Goal: Transaction & Acquisition: Purchase product/service

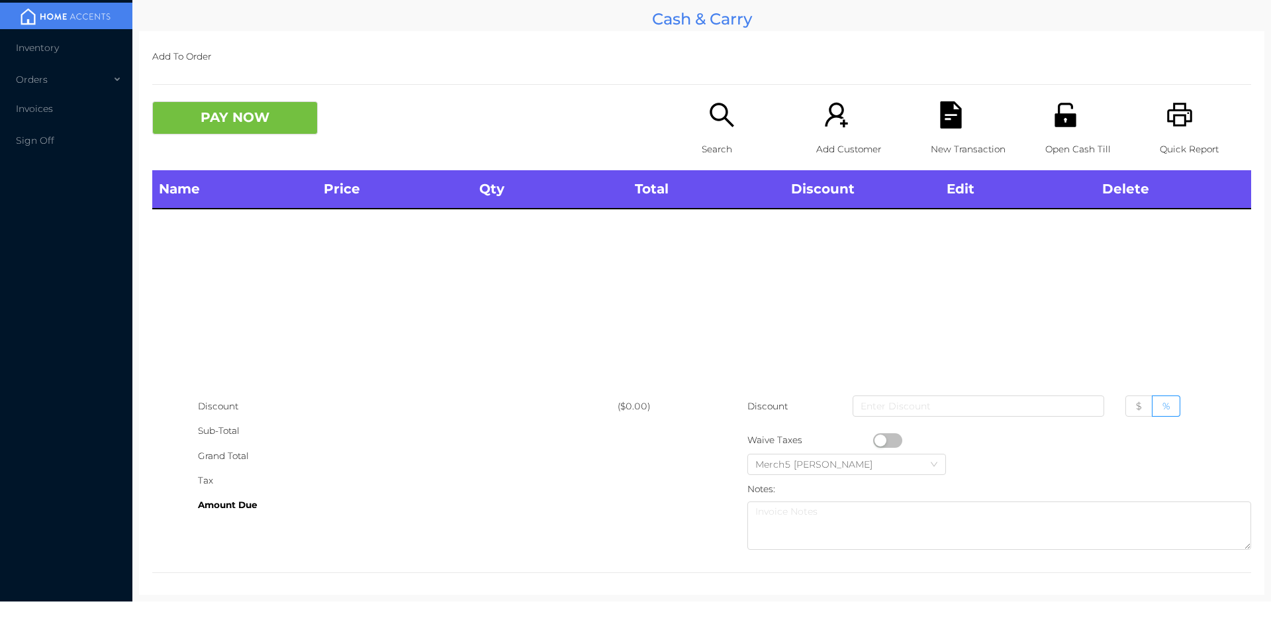
click at [712, 115] on icon "icon: search" at bounding box center [721, 114] width 27 height 27
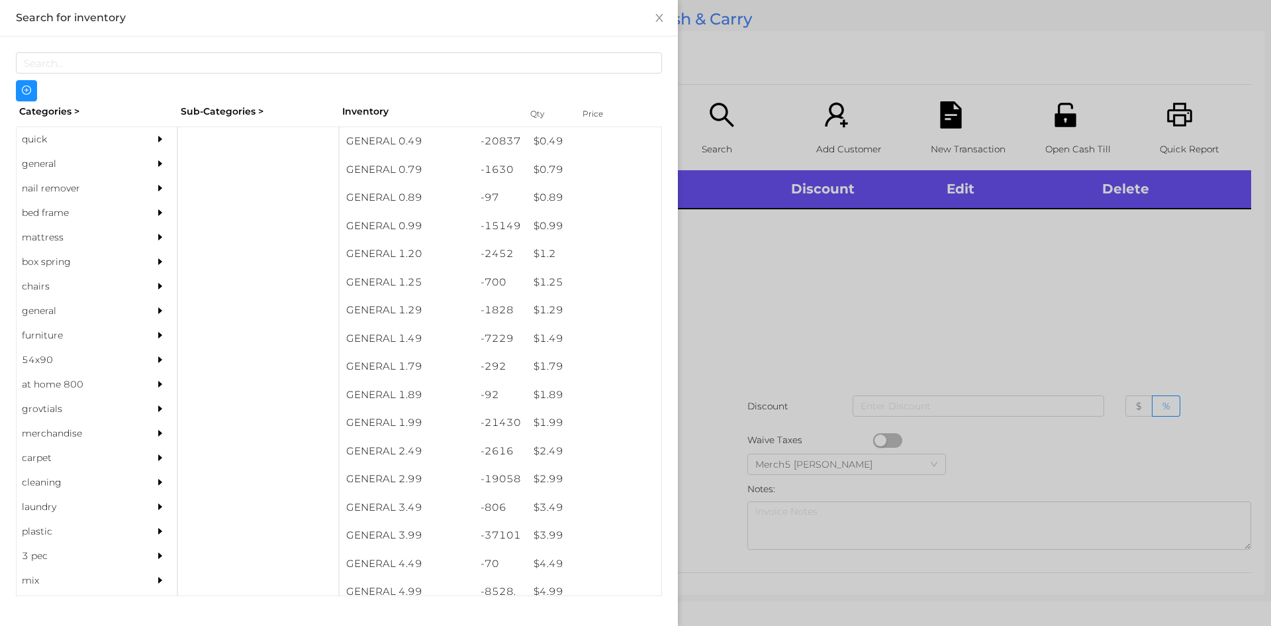
click at [140, 165] on div "general" at bounding box center [97, 164] width 160 height 24
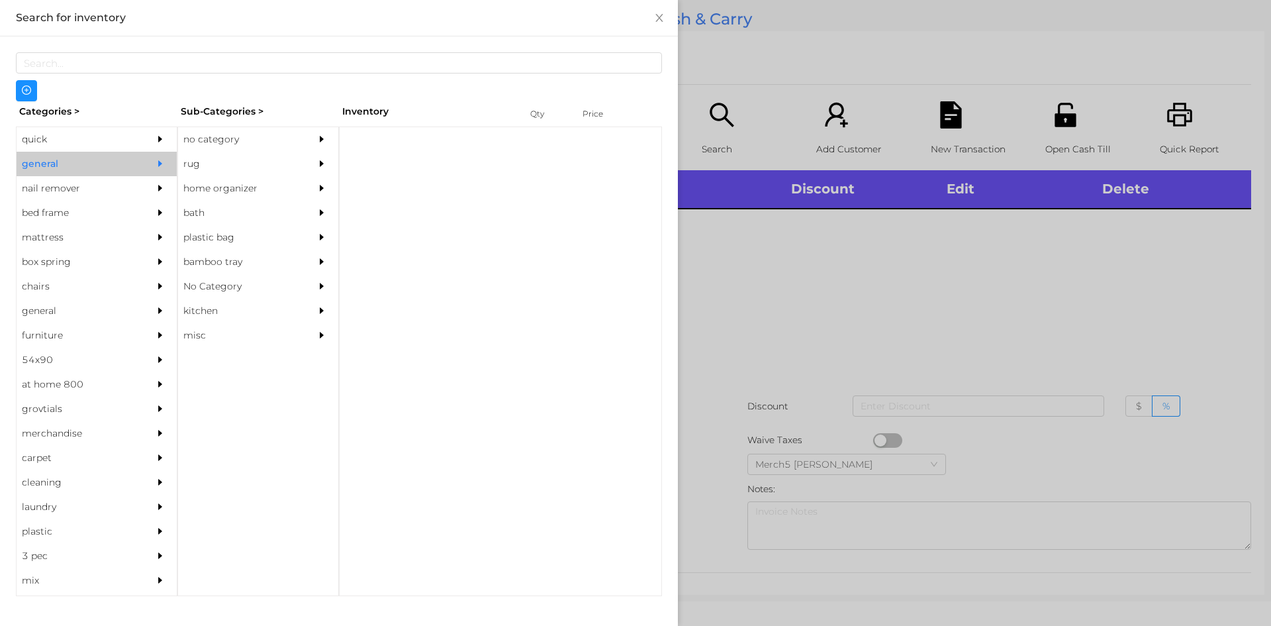
click at [262, 138] on div "no category" at bounding box center [238, 139] width 121 height 24
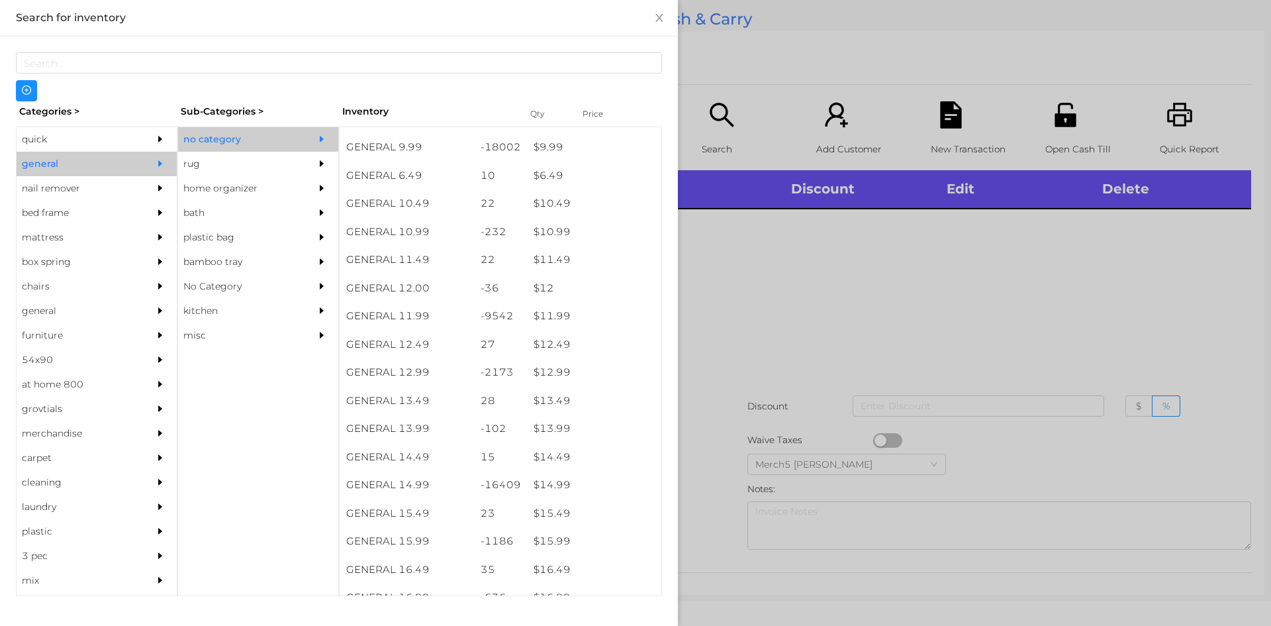
scroll to position [927, 0]
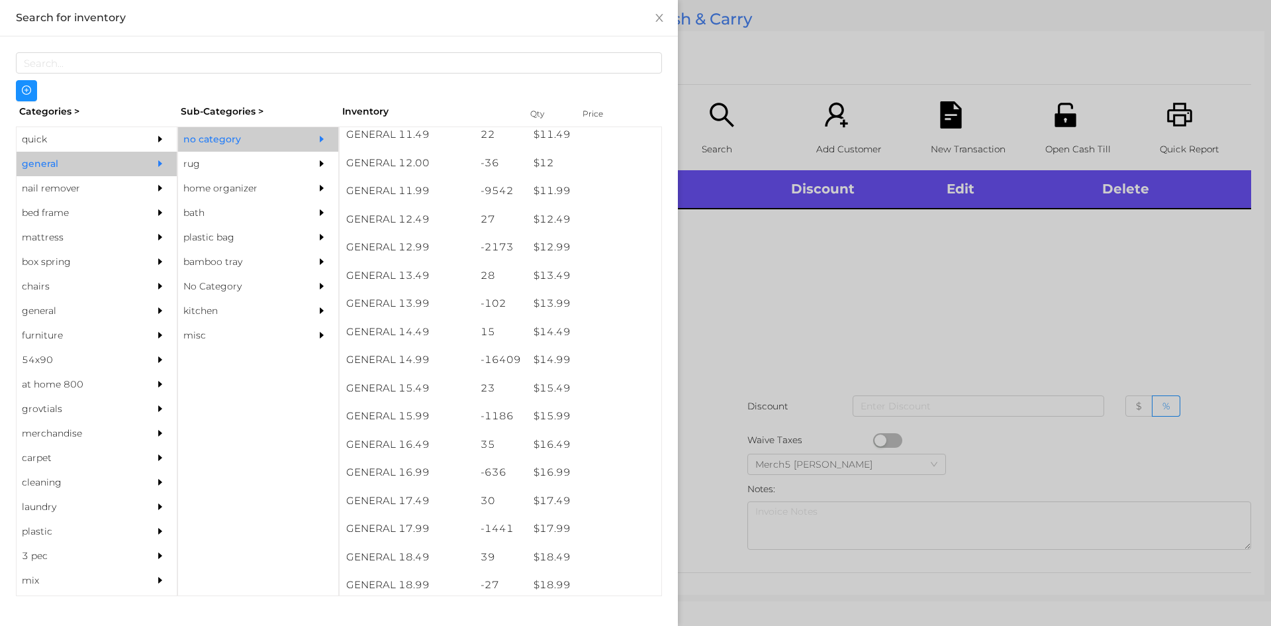
click at [958, 295] on div at bounding box center [635, 313] width 1271 height 626
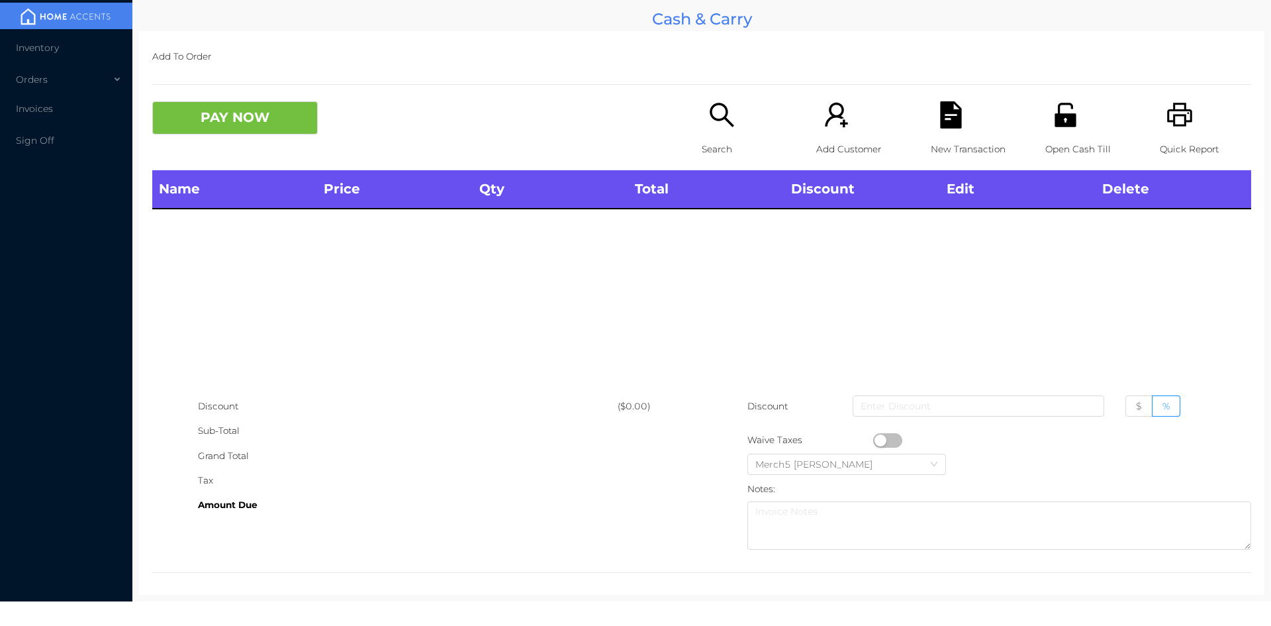
click at [1181, 121] on icon "icon: printer" at bounding box center [1180, 114] width 27 height 27
click at [718, 119] on icon "icon: search" at bounding box center [722, 115] width 24 height 24
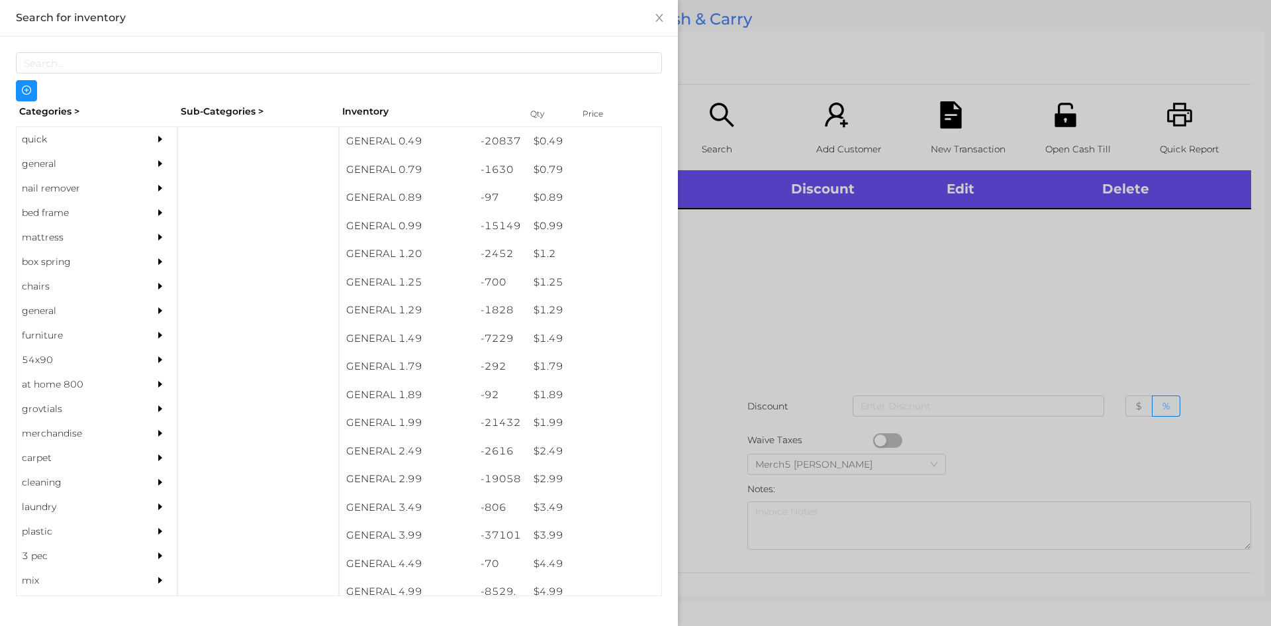
click at [158, 163] on icon "icon: caret-right" at bounding box center [160, 163] width 4 height 7
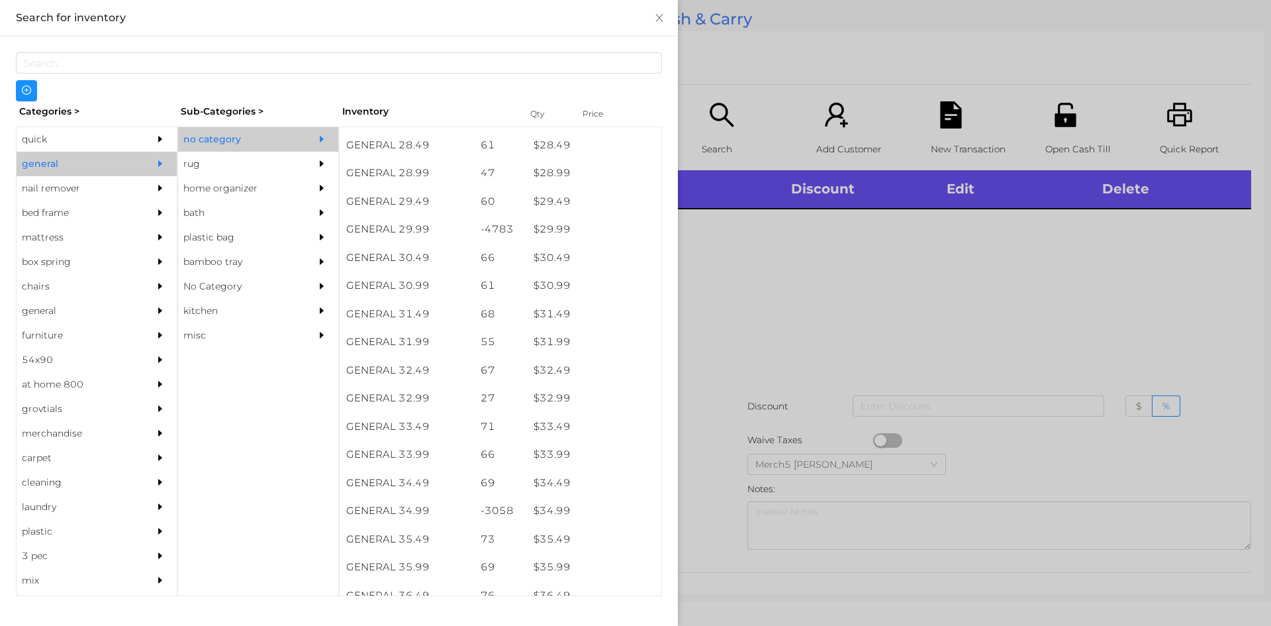
scroll to position [1943, 0]
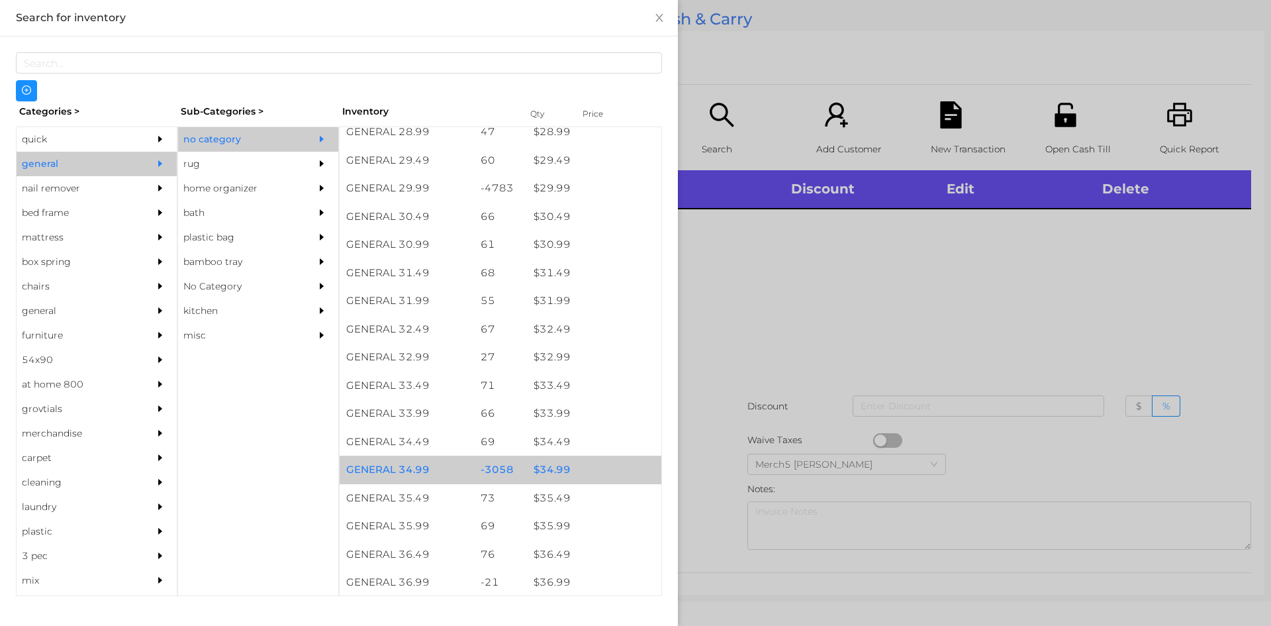
click at [590, 473] on div "$ 34.99" at bounding box center [594, 470] width 134 height 28
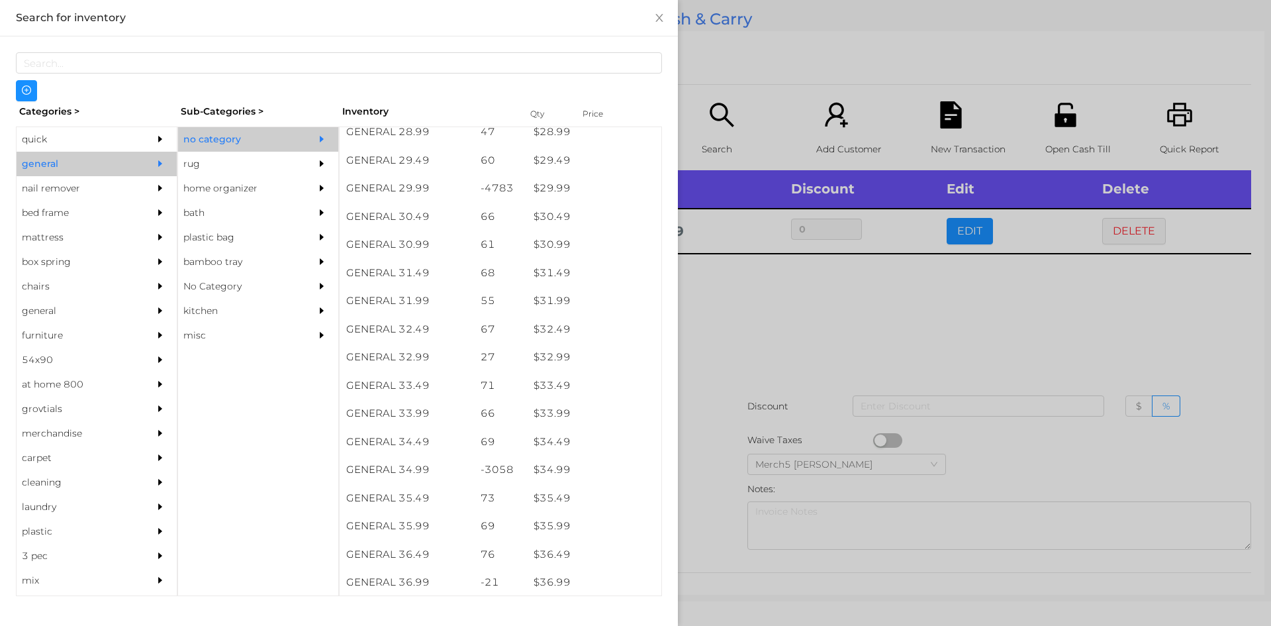
click at [140, 132] on div "quick" at bounding box center [97, 139] width 160 height 24
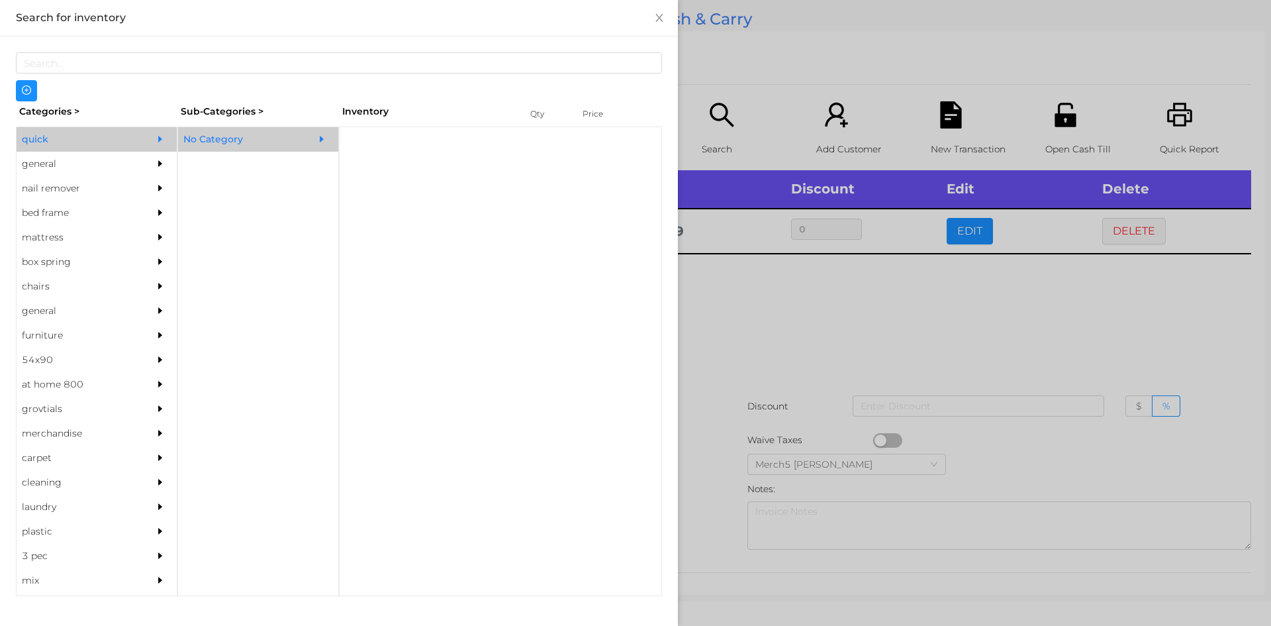
scroll to position [0, 0]
click at [240, 134] on div "No Category" at bounding box center [238, 139] width 121 height 24
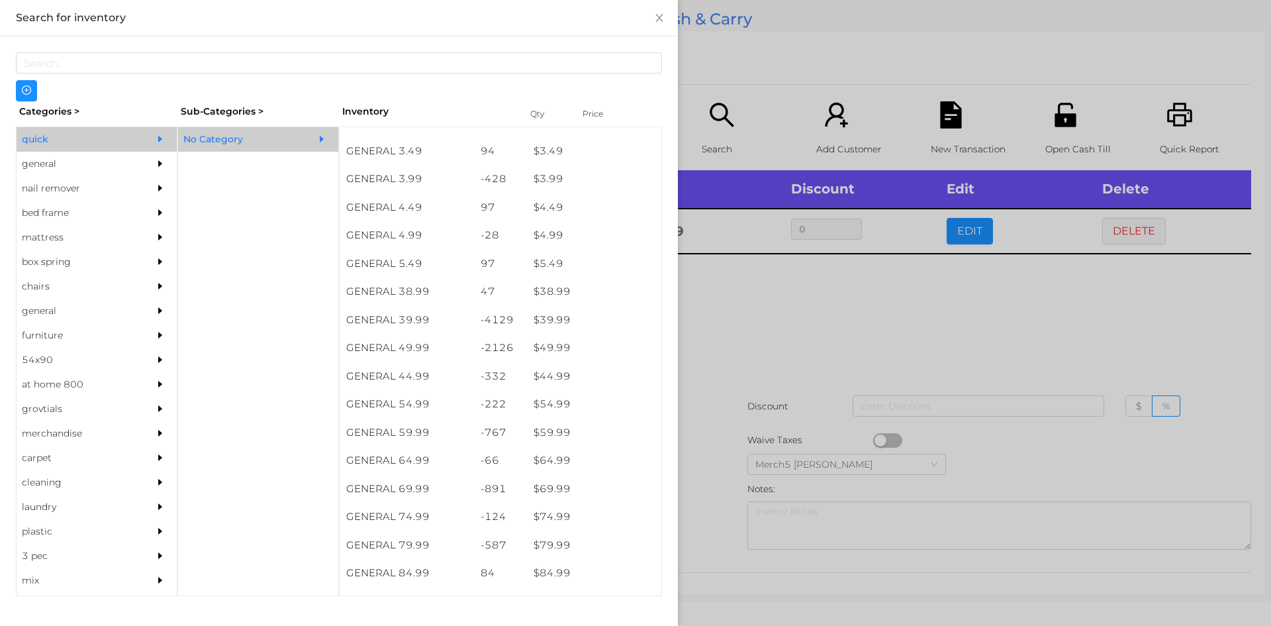
scroll to position [589, 0]
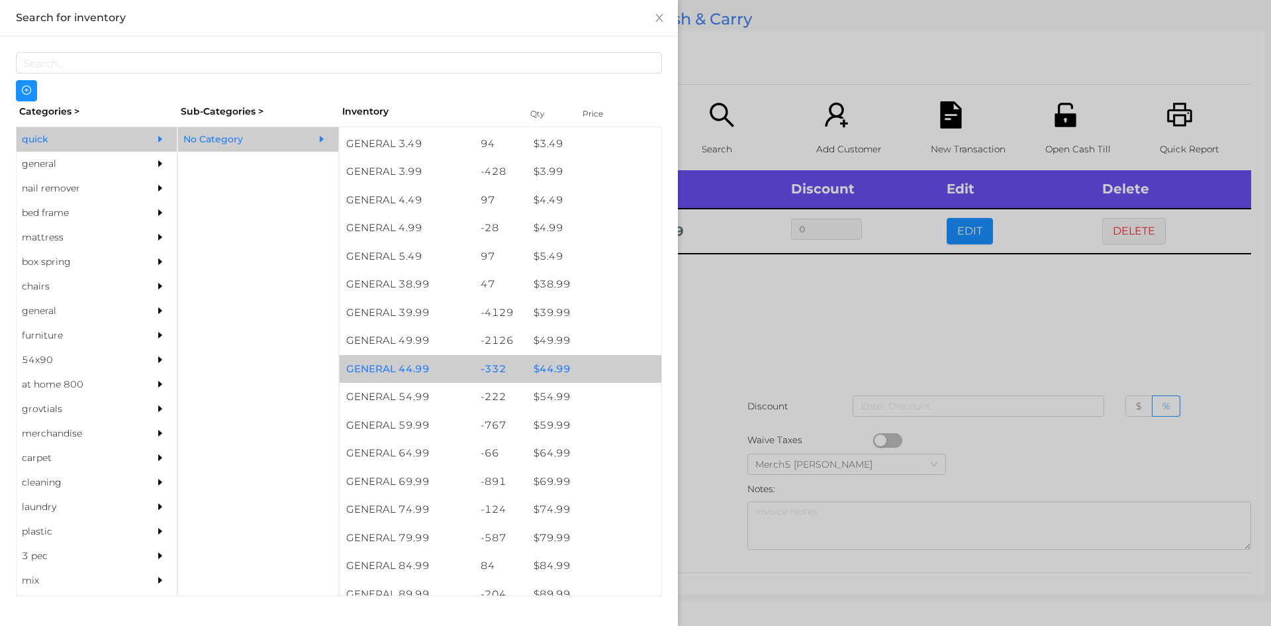
click at [597, 365] on div "$ 44.99" at bounding box center [594, 369] width 134 height 28
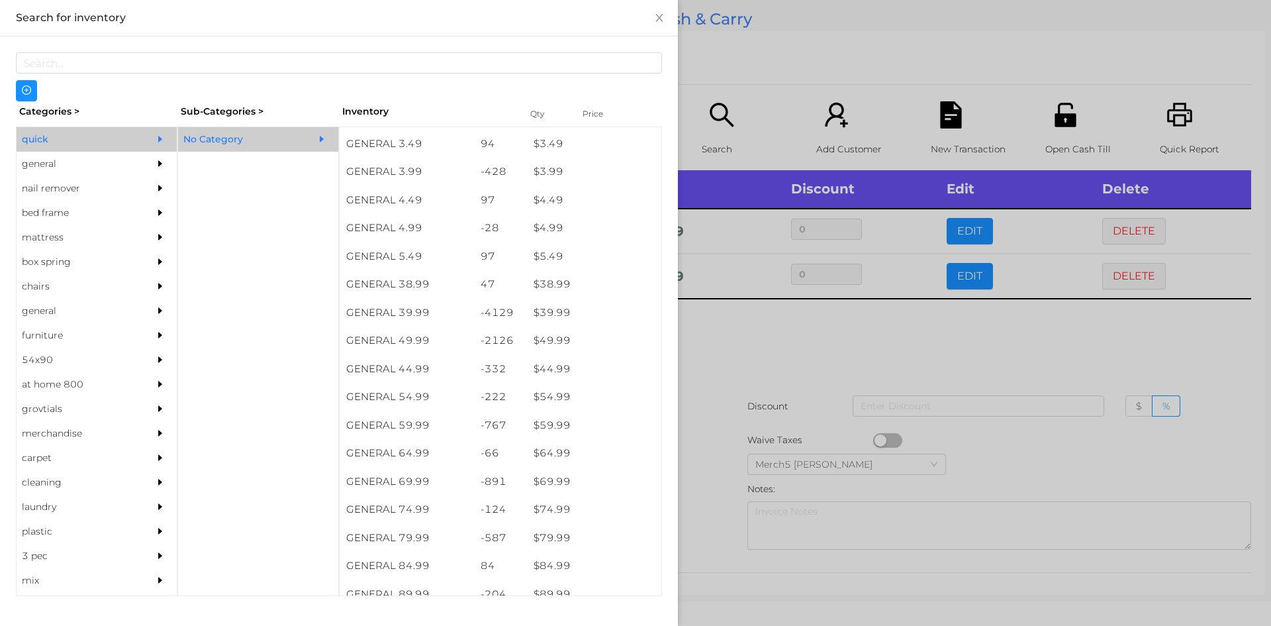
click at [798, 343] on div at bounding box center [635, 313] width 1271 height 626
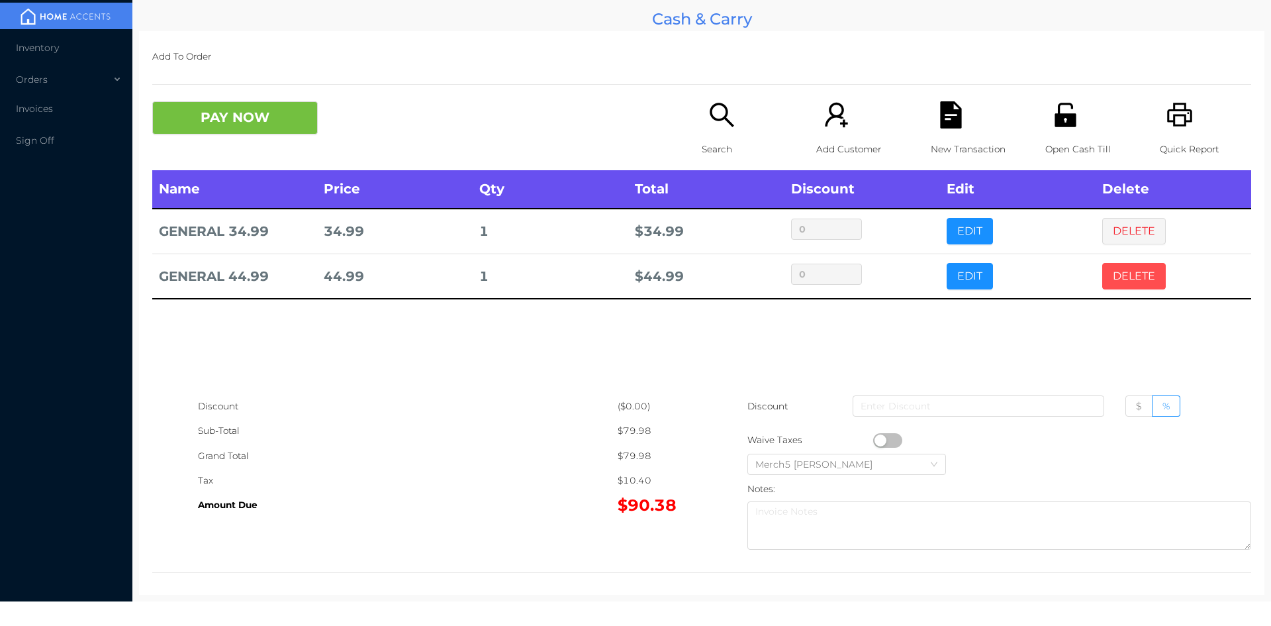
click at [1126, 282] on button "DELETE" at bounding box center [1134, 276] width 64 height 26
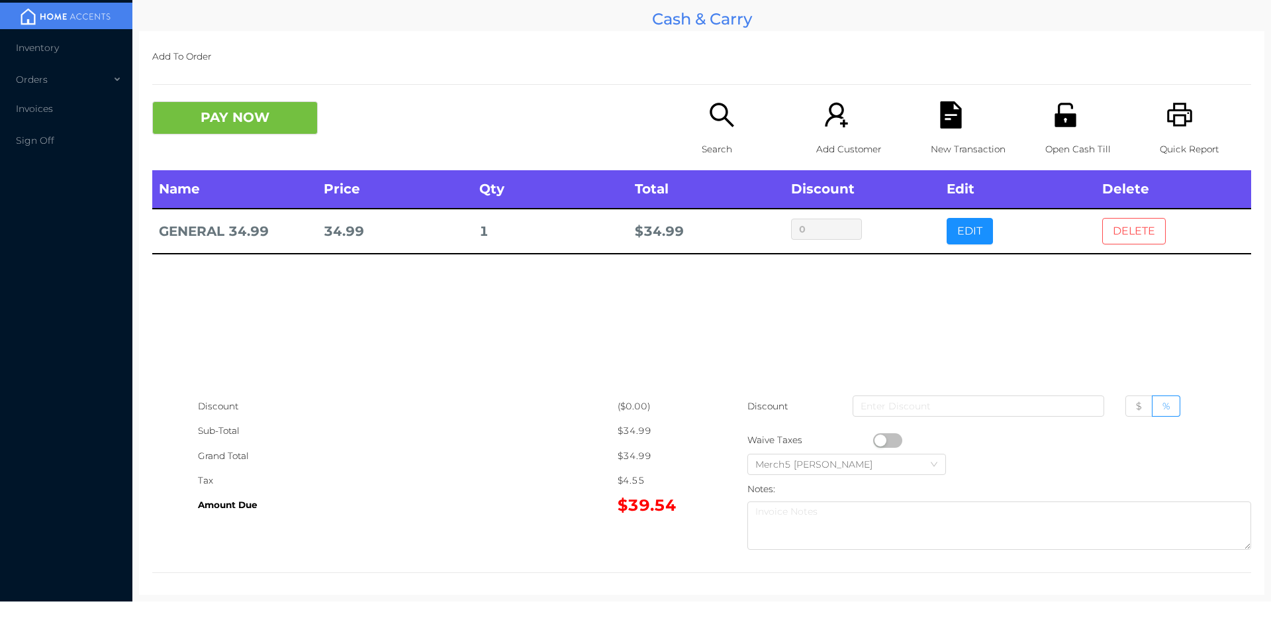
click at [1132, 229] on button "DELETE" at bounding box center [1134, 231] width 64 height 26
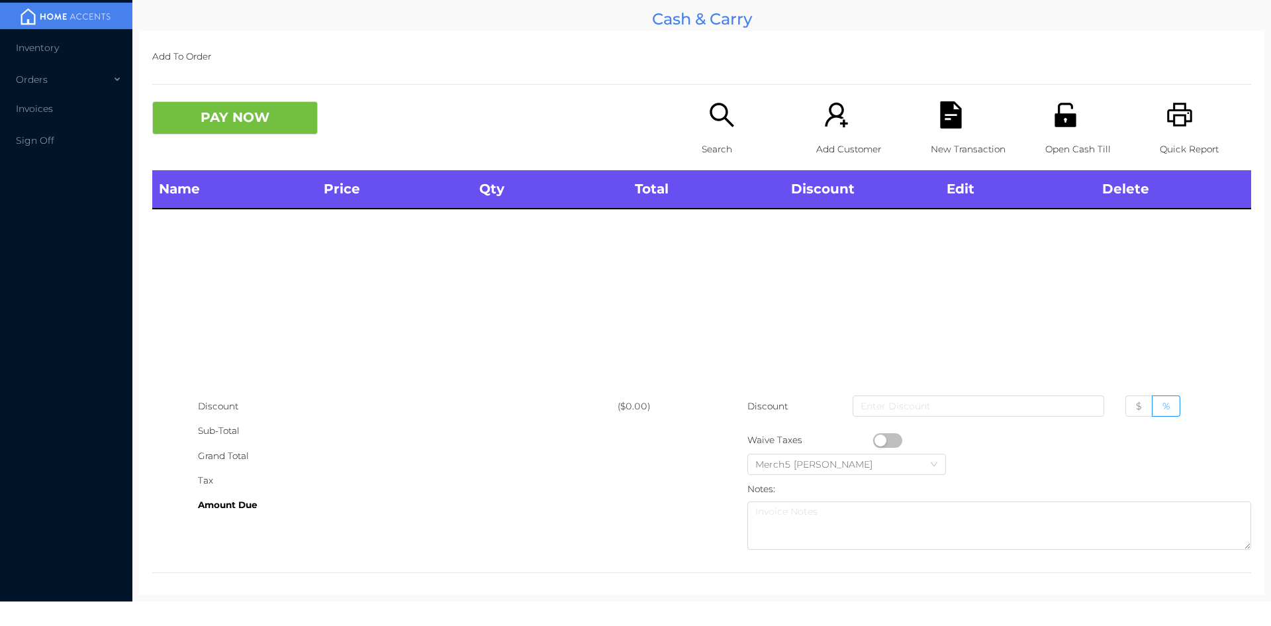
click at [715, 130] on div "Search" at bounding box center [747, 135] width 91 height 69
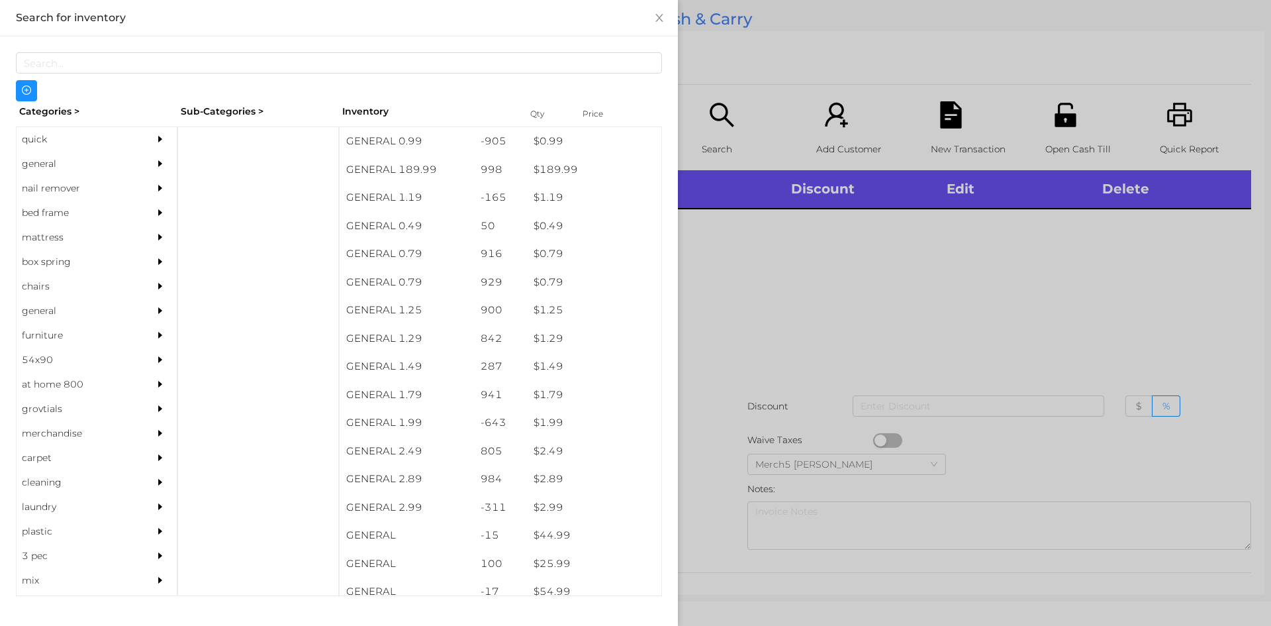
click at [158, 163] on icon "icon: caret-right" at bounding box center [160, 163] width 4 height 7
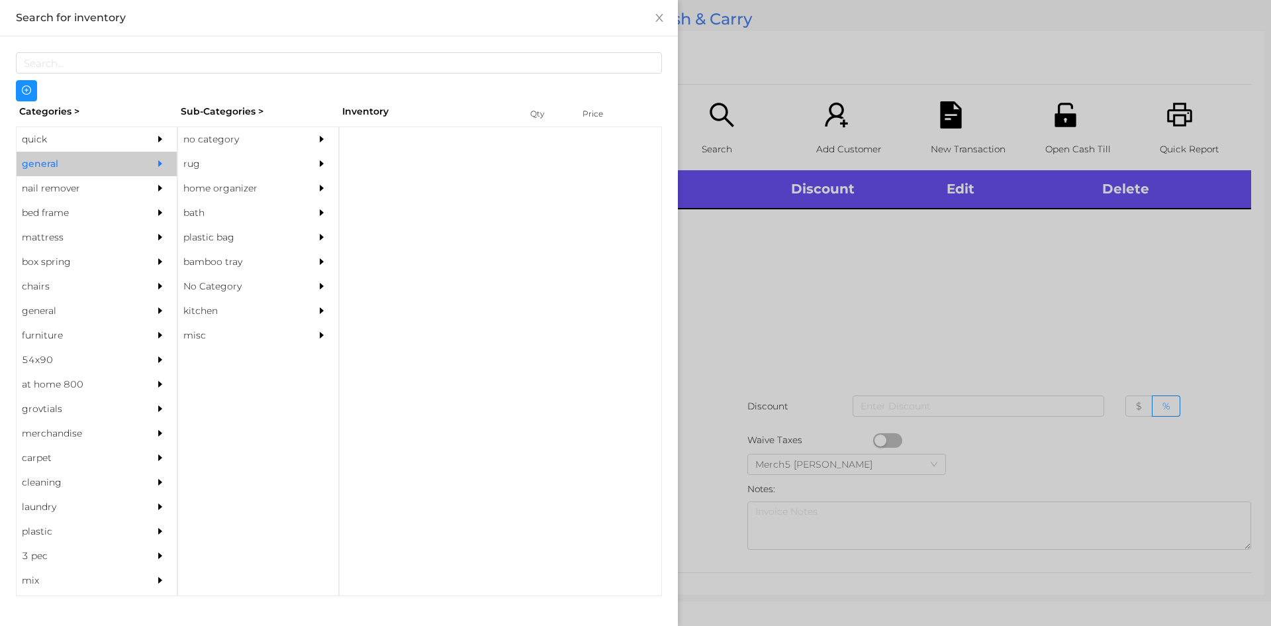
click at [231, 137] on div "no category" at bounding box center [238, 139] width 121 height 24
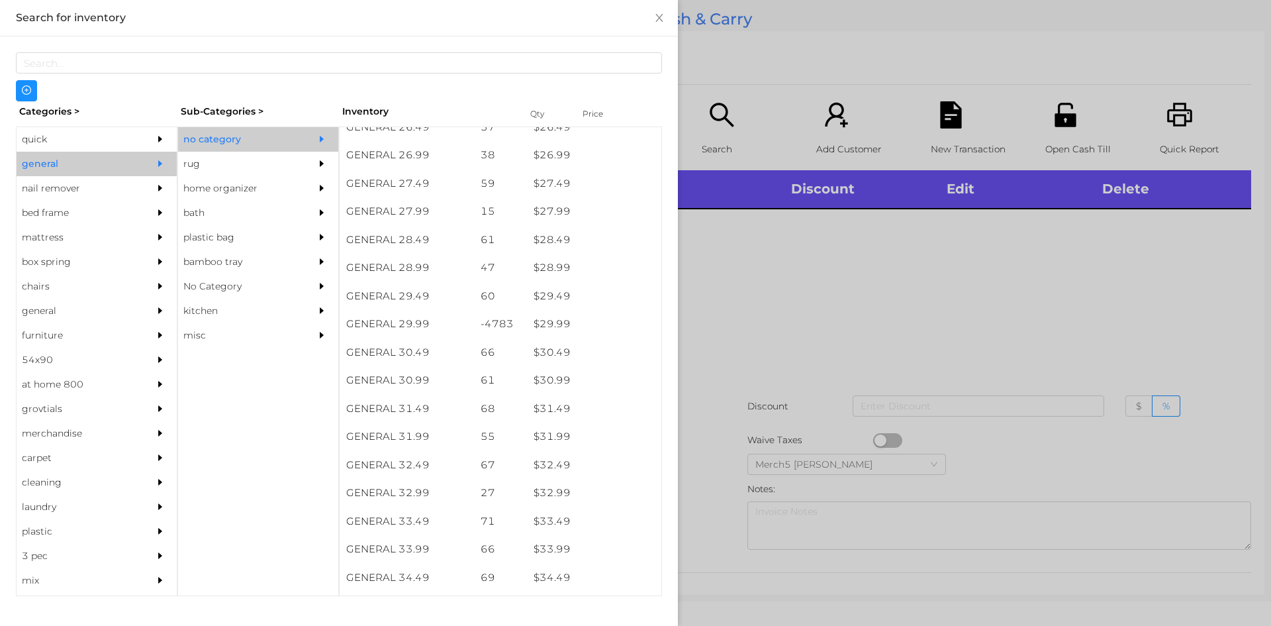
scroll to position [1855, 0]
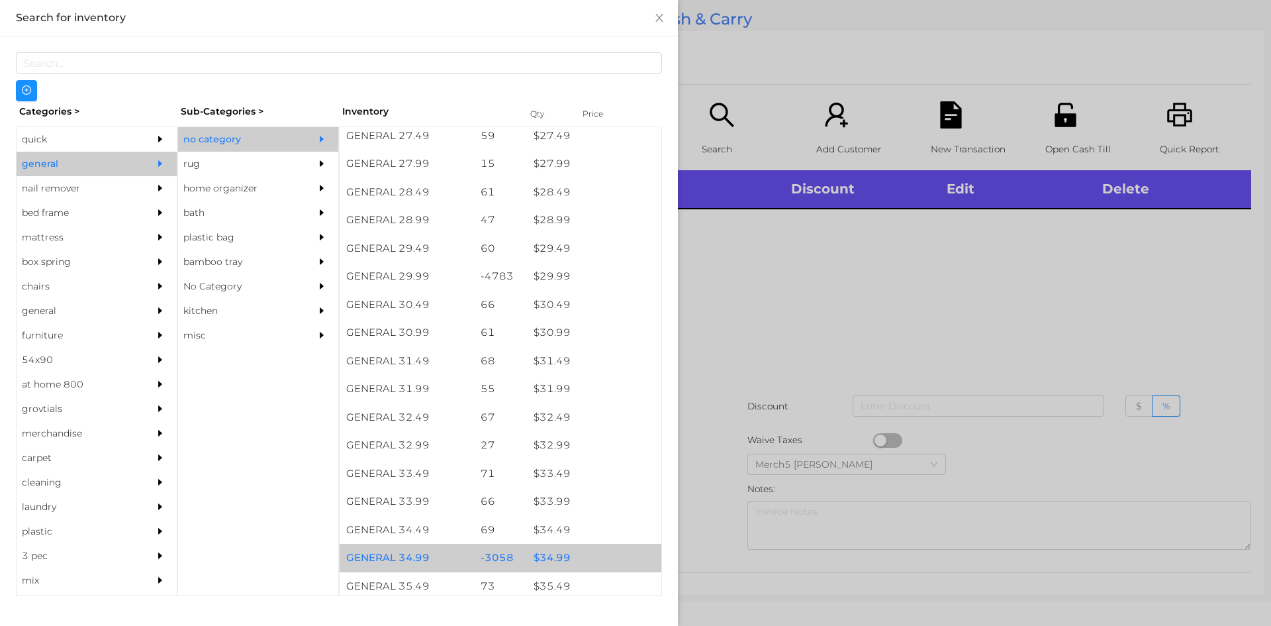
click at [574, 555] on div "$ 34.99" at bounding box center [594, 558] width 134 height 28
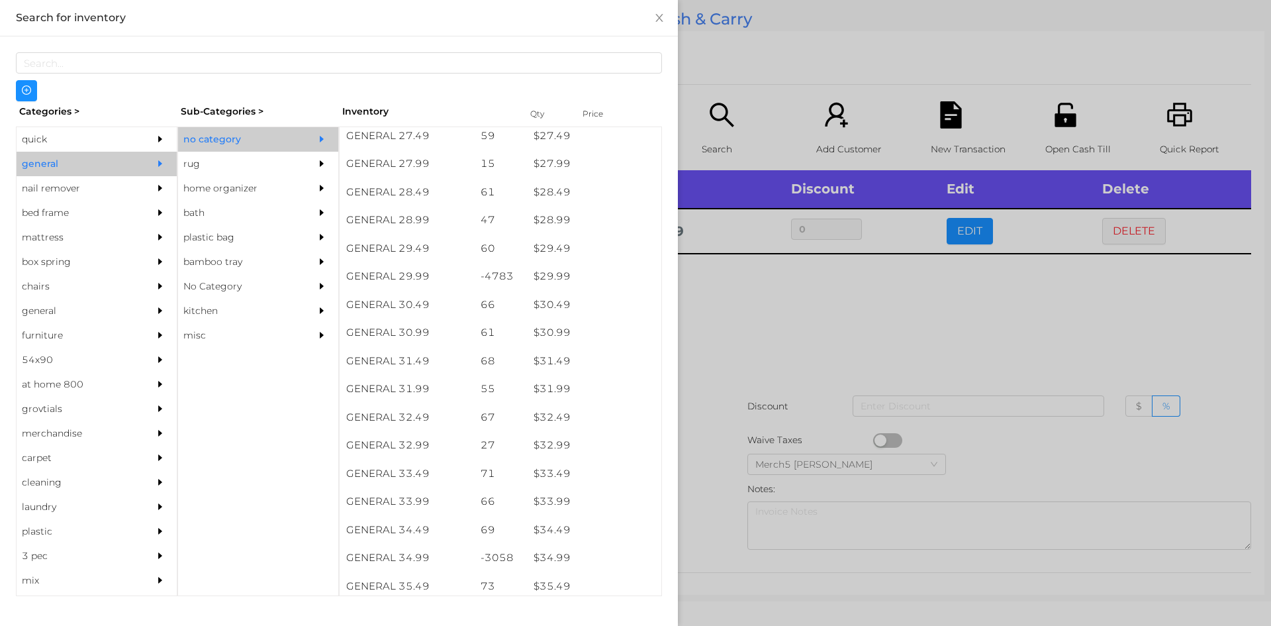
click at [140, 145] on div "quick" at bounding box center [97, 139] width 160 height 24
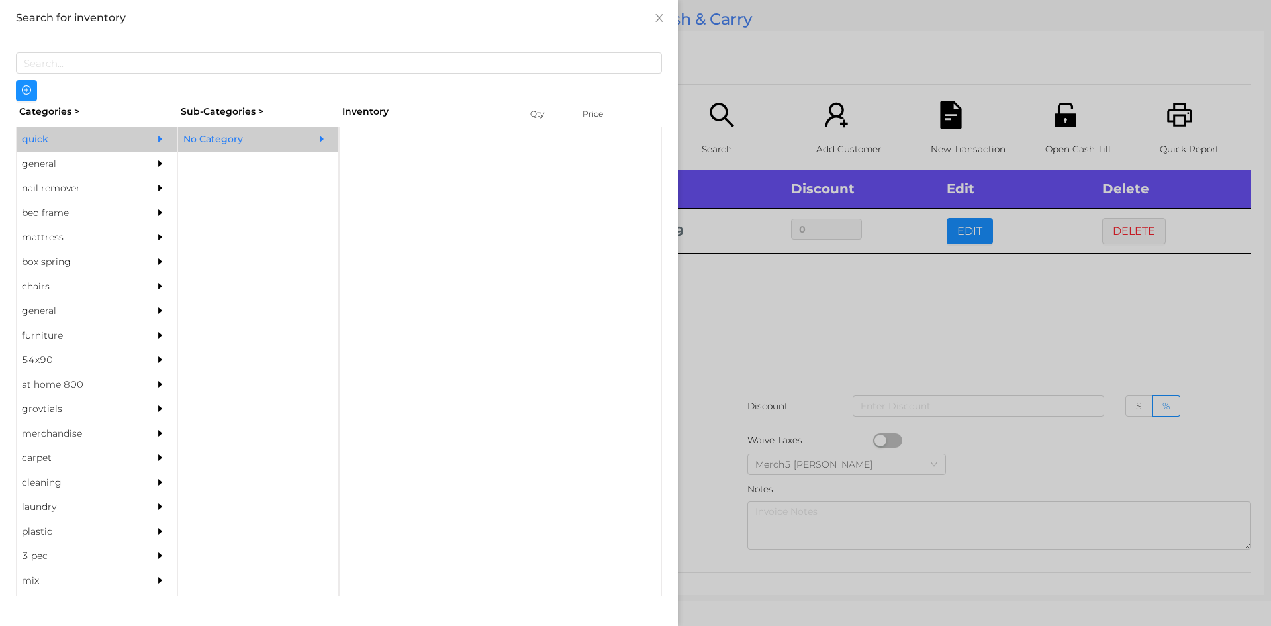
click at [251, 139] on div "No Category" at bounding box center [238, 139] width 121 height 24
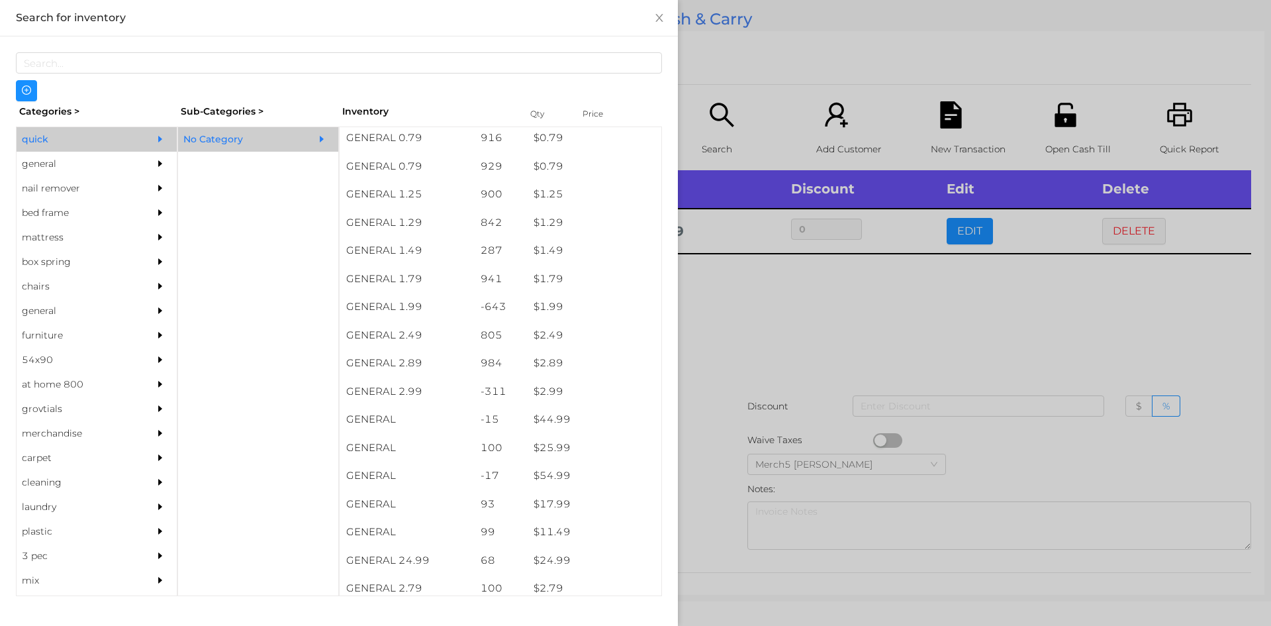
scroll to position [117, 0]
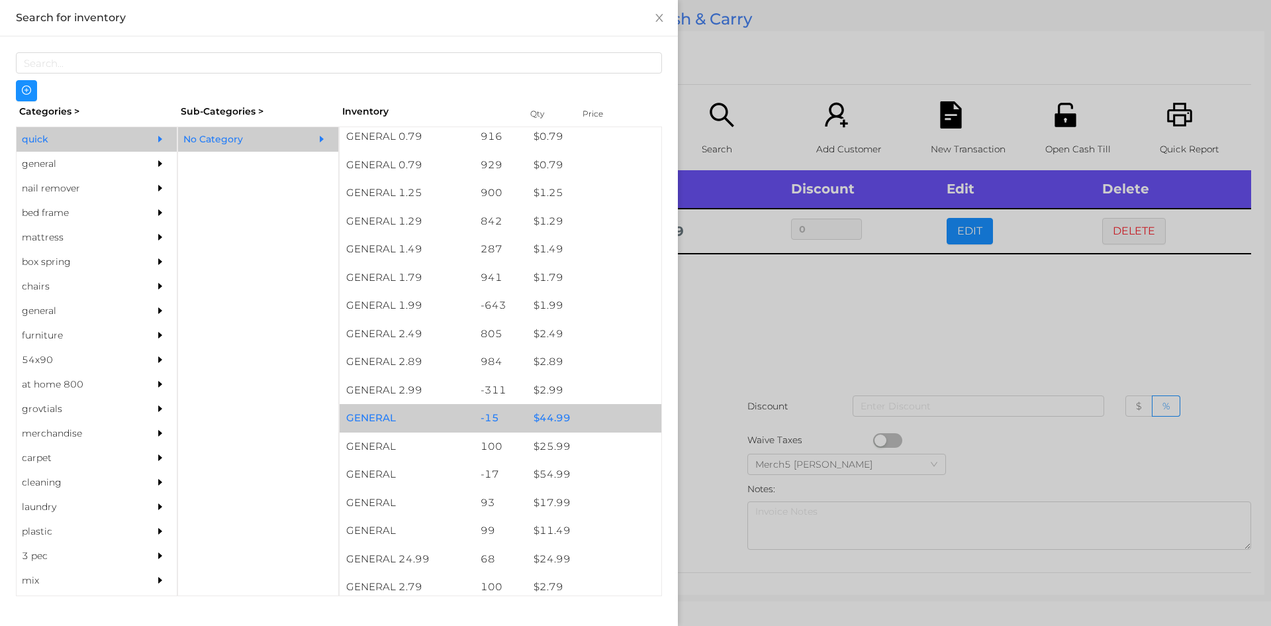
click at [593, 416] on div "$ 44.99" at bounding box center [594, 418] width 134 height 28
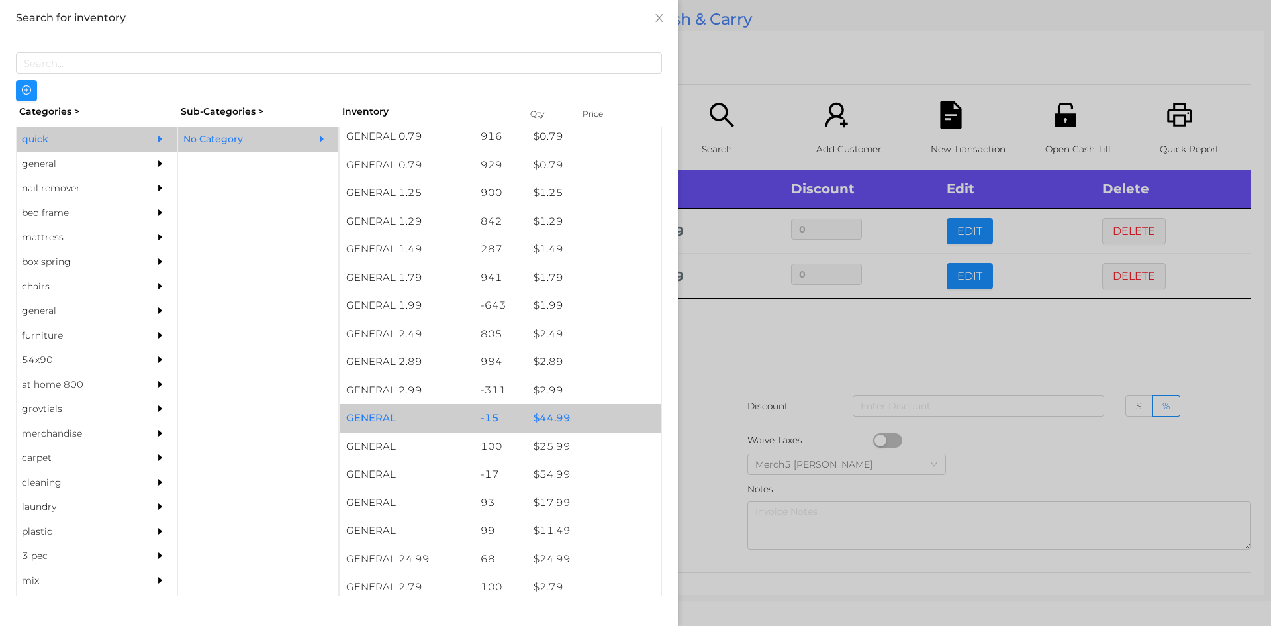
click at [812, 356] on div at bounding box center [635, 313] width 1271 height 626
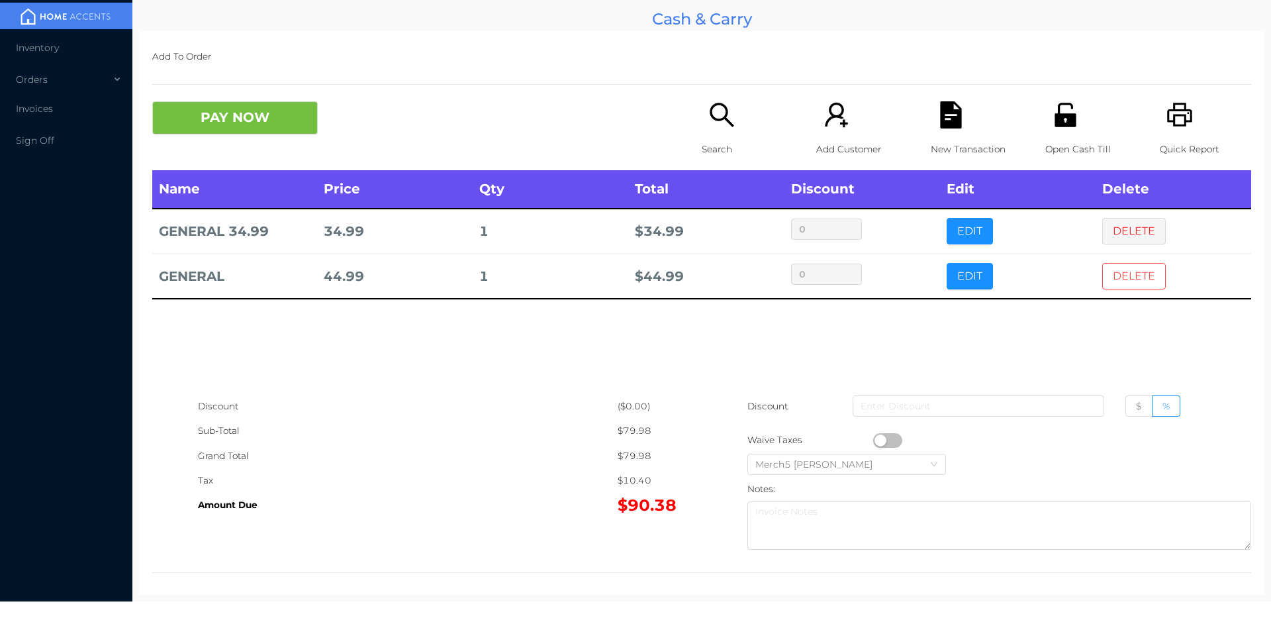
click at [1128, 287] on button "DELETE" at bounding box center [1134, 276] width 64 height 26
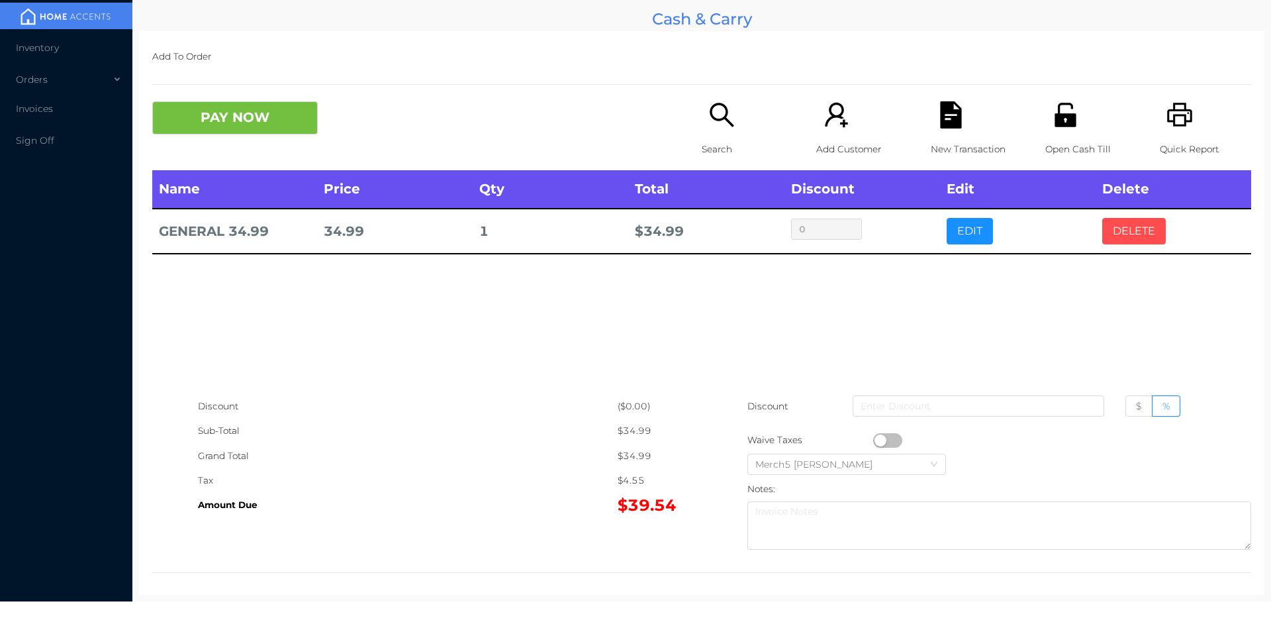
click at [1138, 237] on button "DELETE" at bounding box center [1134, 231] width 64 height 26
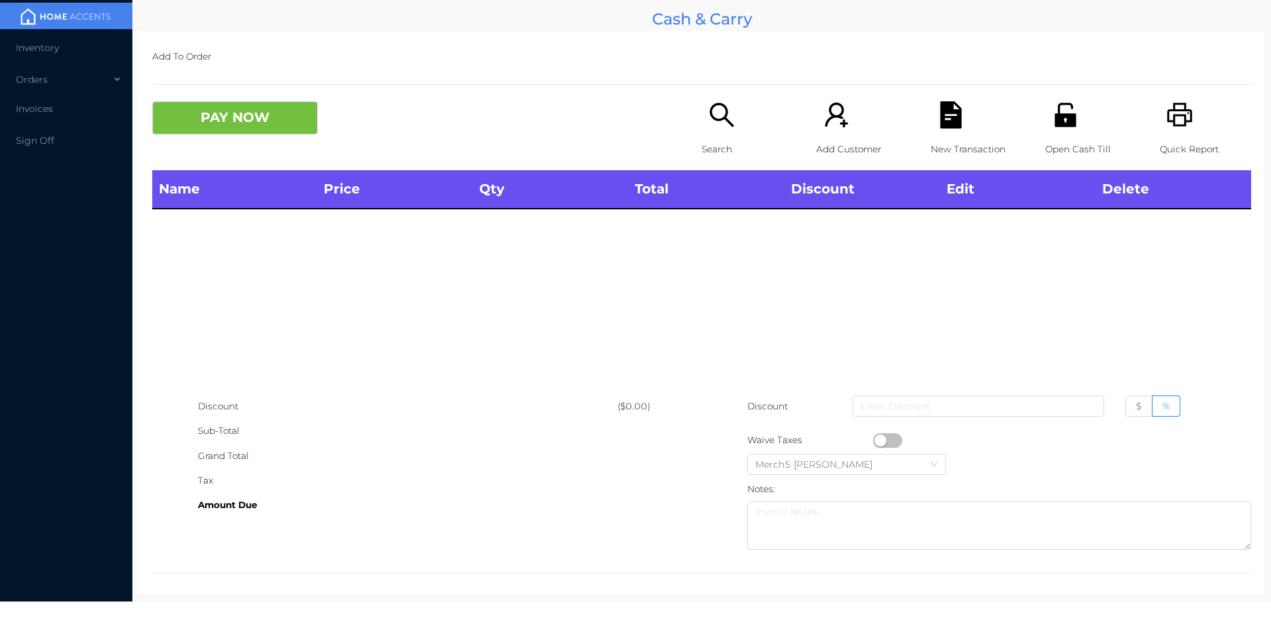
click at [737, 130] on div "Search" at bounding box center [747, 135] width 91 height 69
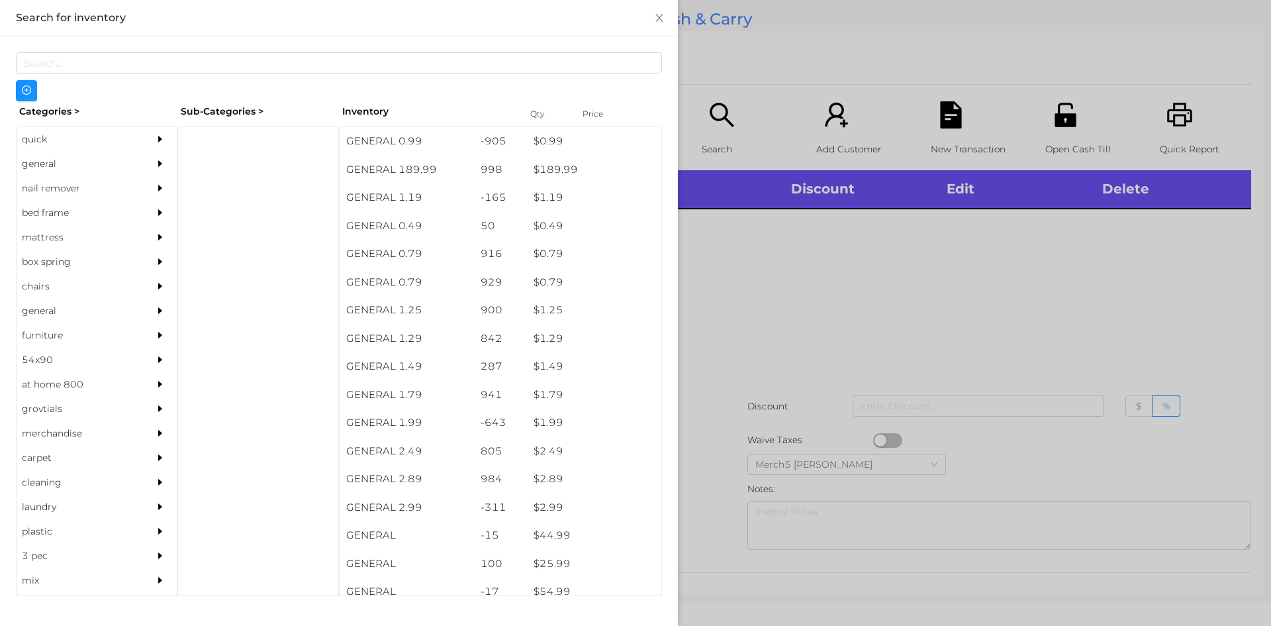
click at [134, 160] on div "general" at bounding box center [97, 164] width 160 height 24
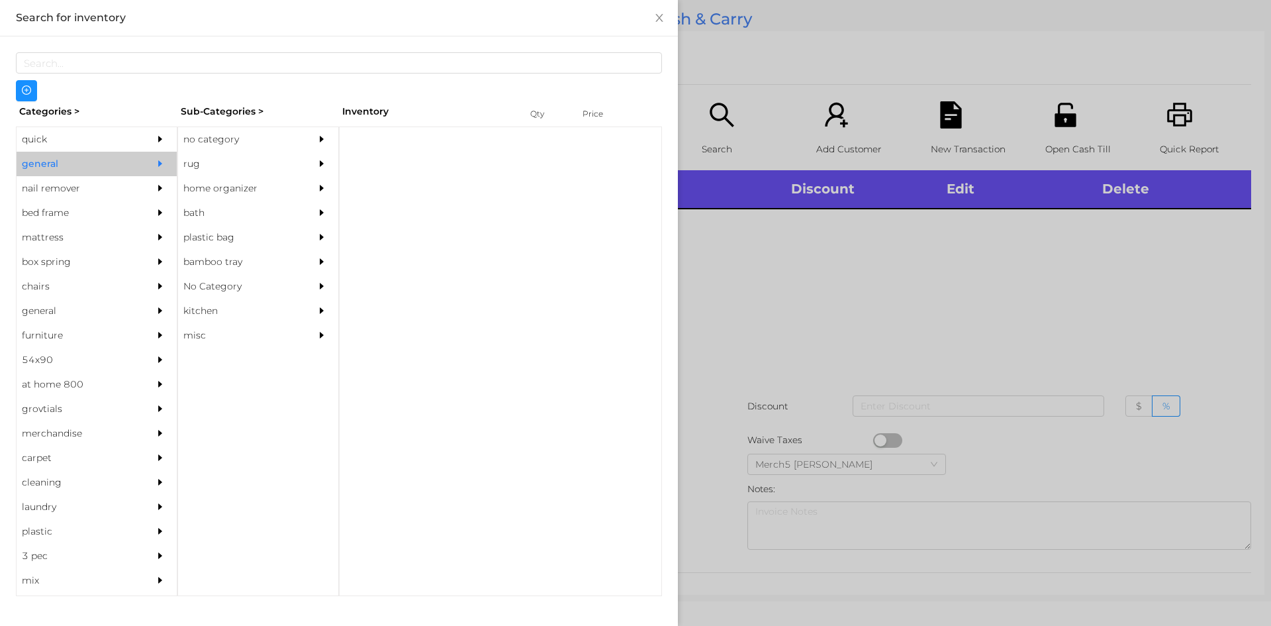
click at [313, 132] on div at bounding box center [325, 139] width 26 height 24
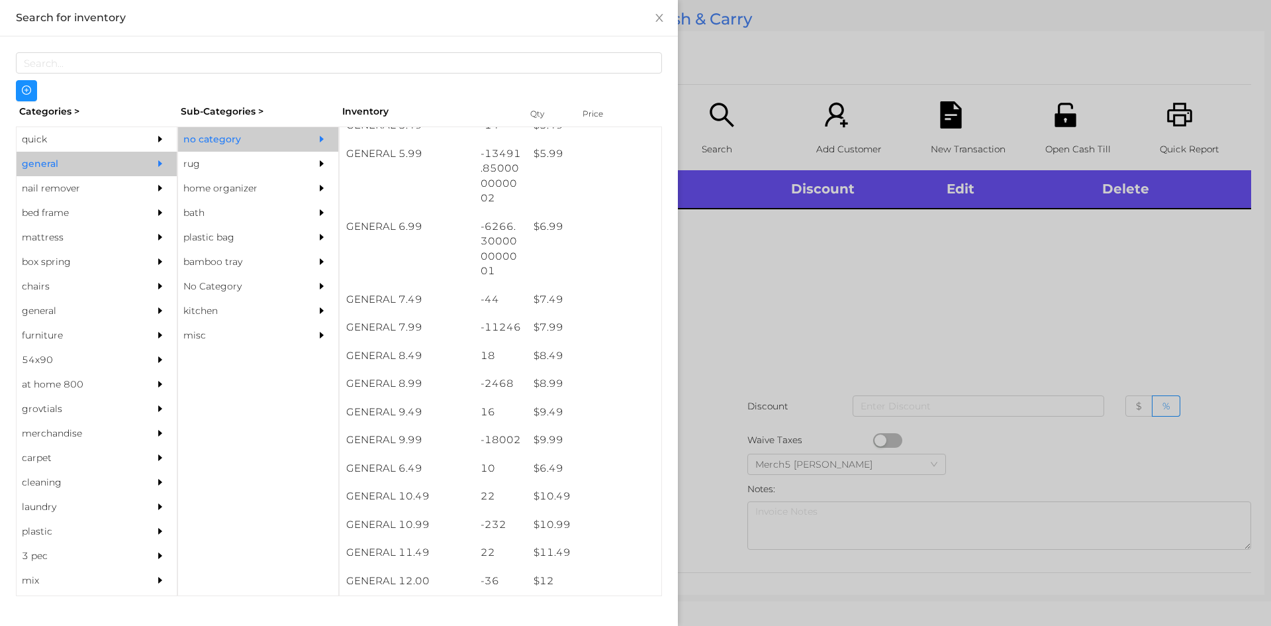
scroll to position [530, 0]
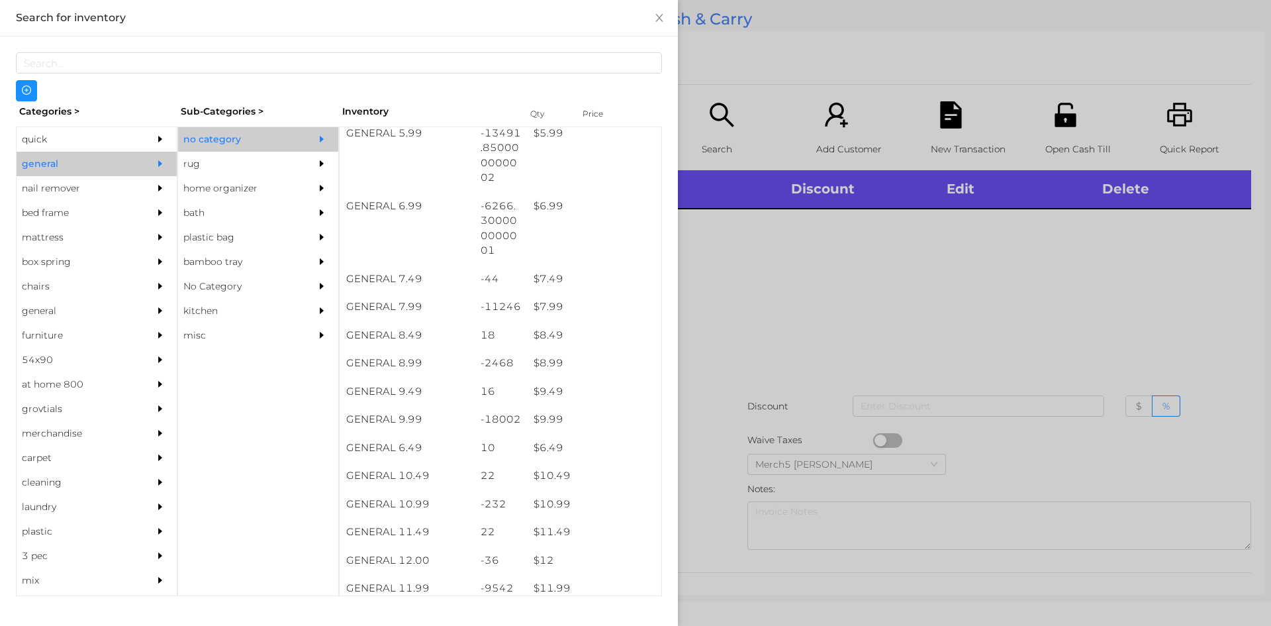
click at [904, 301] on div at bounding box center [635, 313] width 1271 height 626
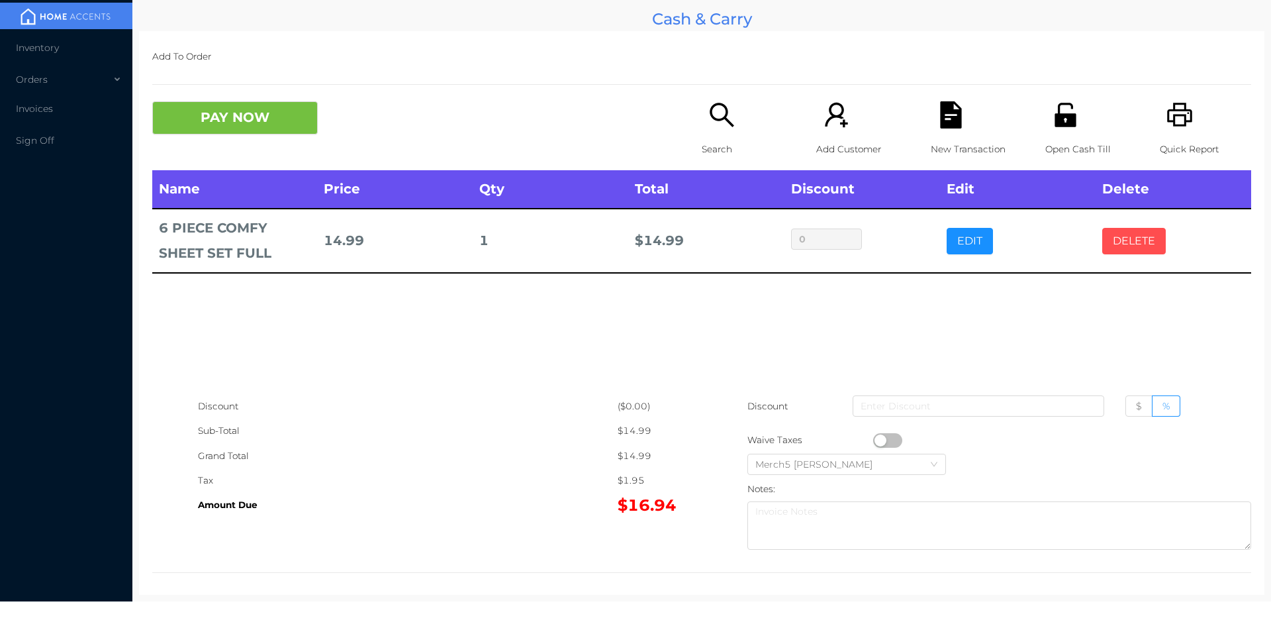
click at [1116, 241] on button "DELETE" at bounding box center [1134, 241] width 64 height 26
click at [1132, 235] on button "DELETE" at bounding box center [1134, 241] width 64 height 26
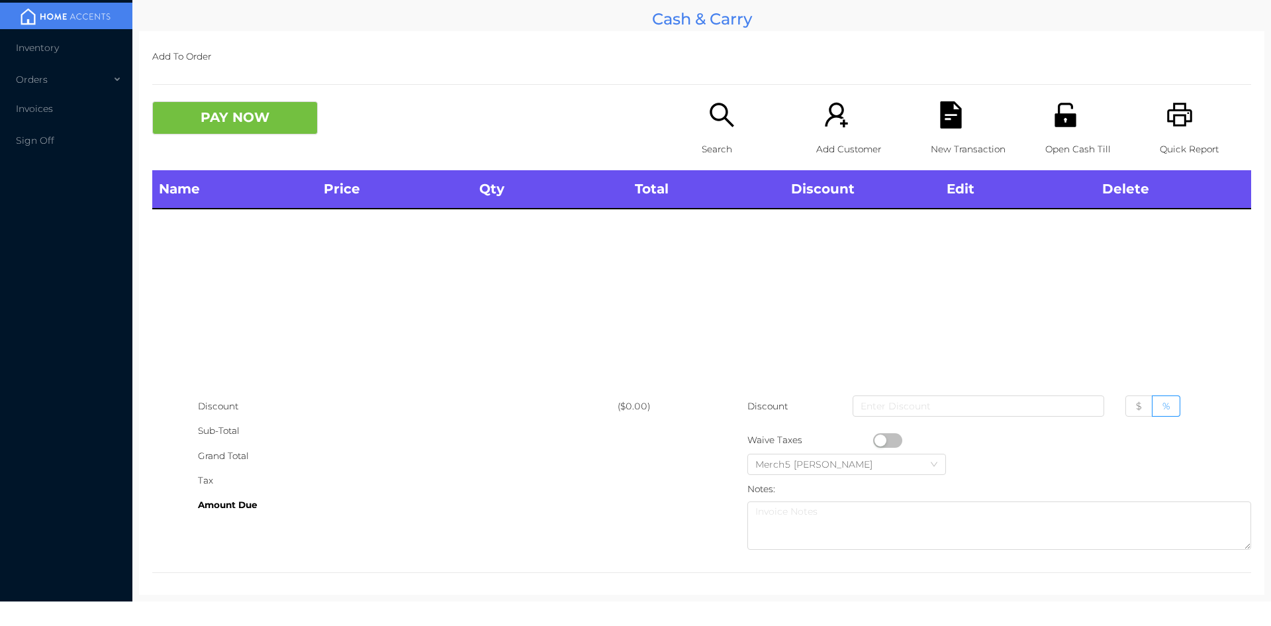
click at [715, 105] on icon "icon: search" at bounding box center [722, 115] width 24 height 24
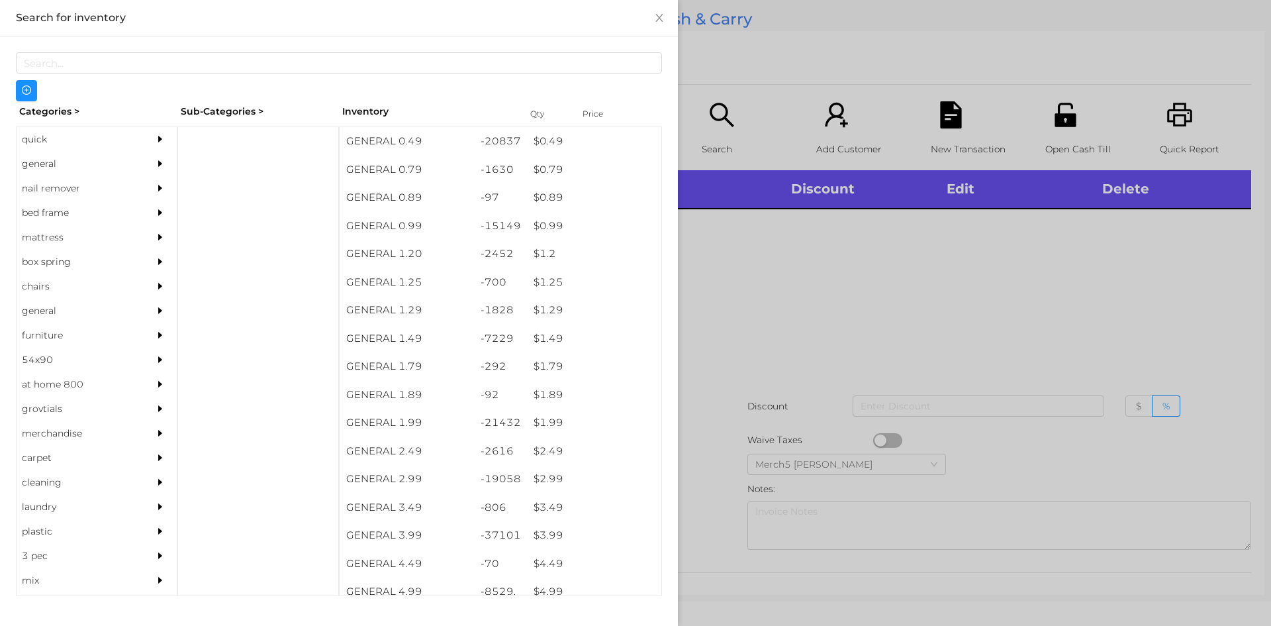
click at [138, 157] on div "general" at bounding box center [97, 164] width 160 height 24
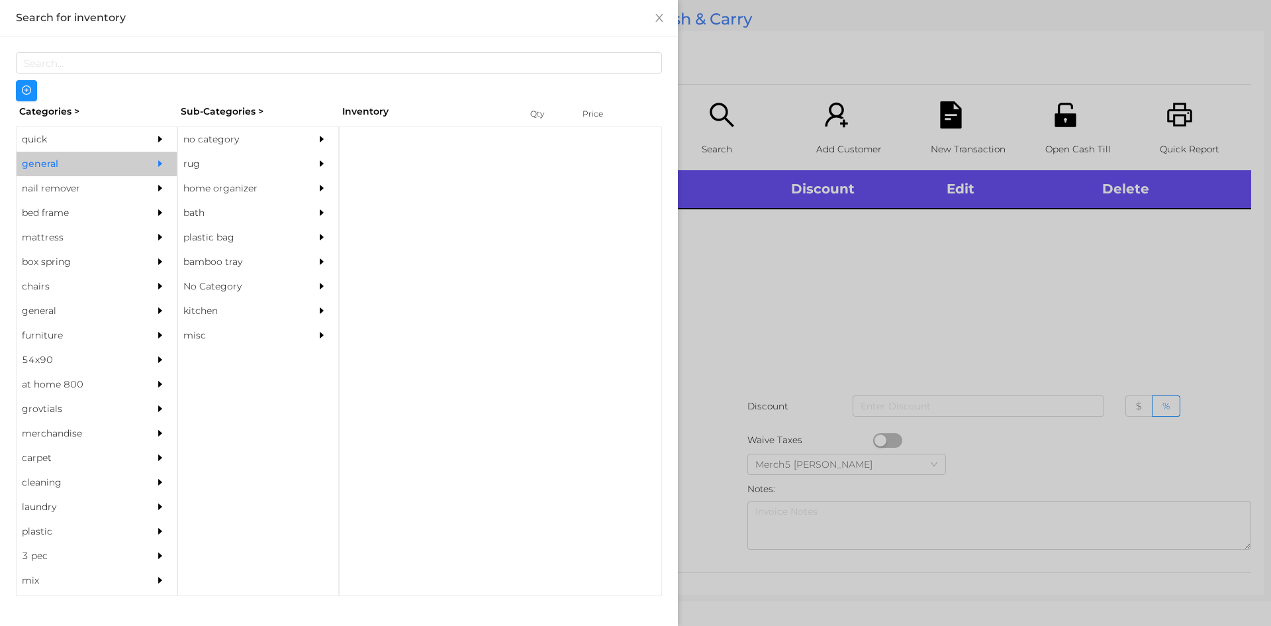
click at [258, 152] on div "rug" at bounding box center [238, 164] width 121 height 24
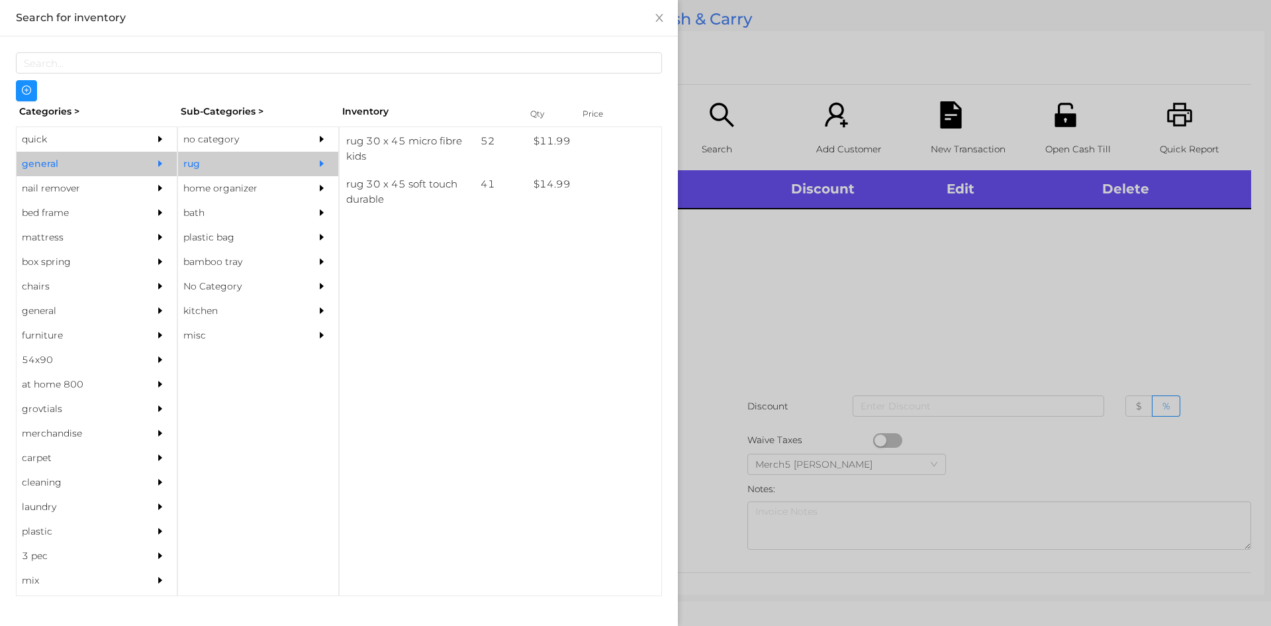
click at [307, 148] on div "no category" at bounding box center [258, 139] width 160 height 24
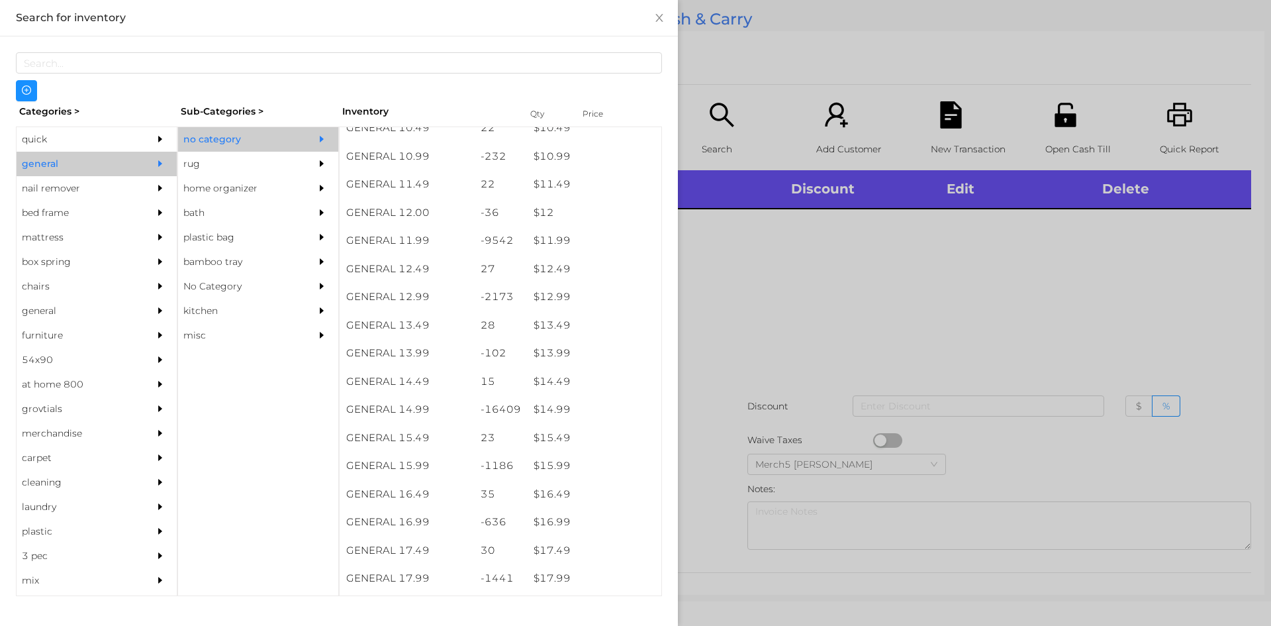
scroll to position [876, 0]
click at [593, 299] on div "$ 12.99" at bounding box center [594, 298] width 134 height 28
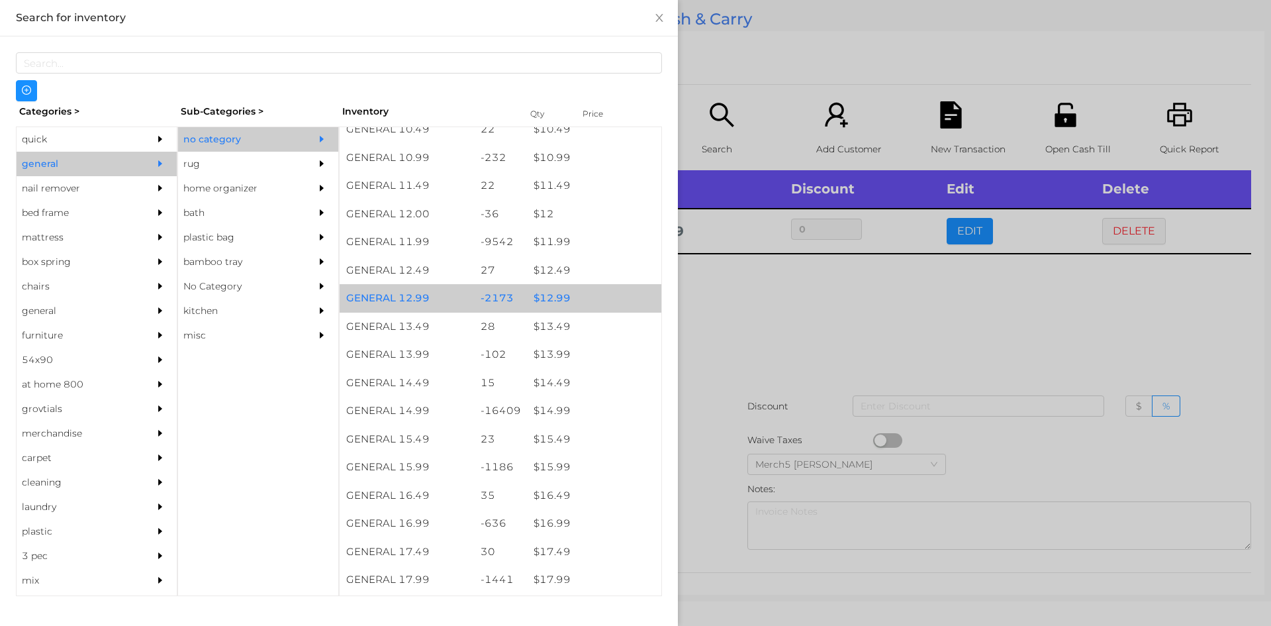
click at [601, 300] on div "$ 12.99" at bounding box center [594, 298] width 134 height 28
click at [610, 299] on div "$ 12.99" at bounding box center [594, 298] width 134 height 28
click at [616, 302] on div "$ 12.99" at bounding box center [594, 298] width 134 height 28
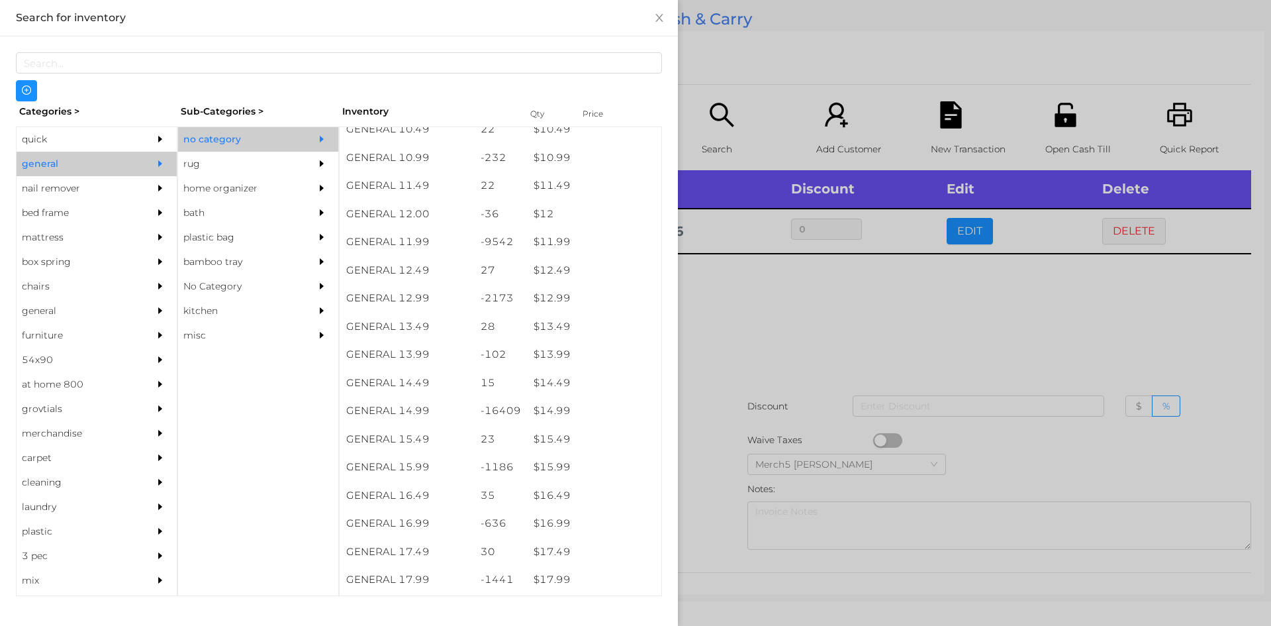
click at [847, 326] on div at bounding box center [635, 313] width 1271 height 626
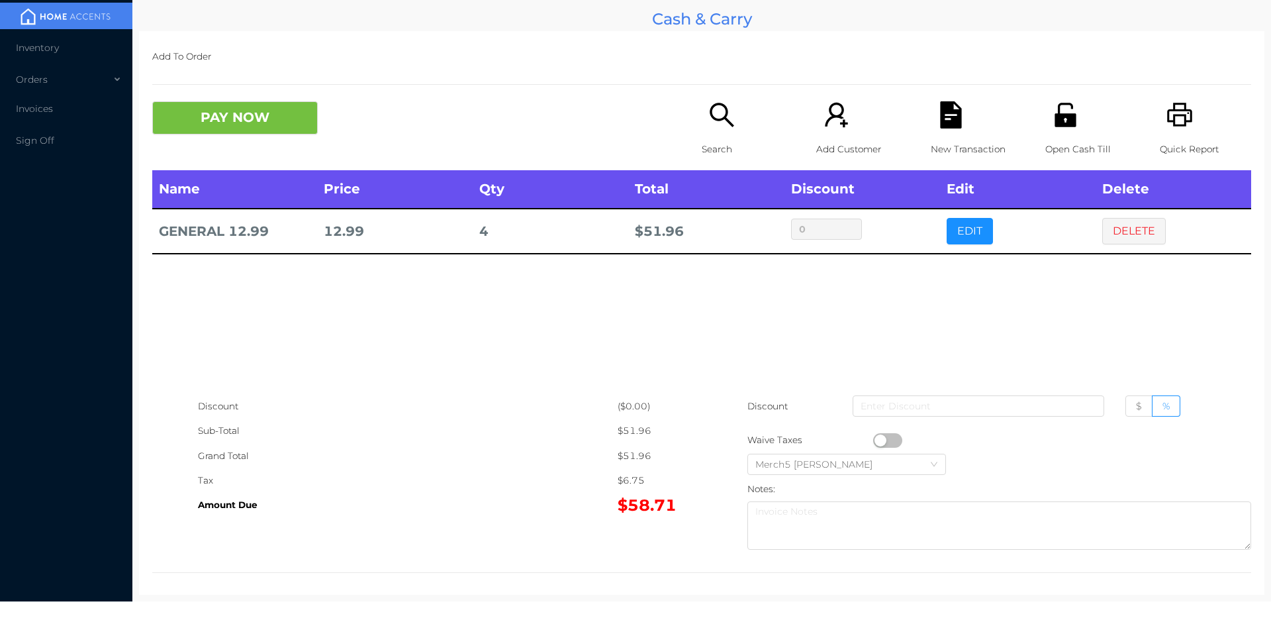
click at [305, 125] on button "PAY NOW" at bounding box center [235, 117] width 166 height 33
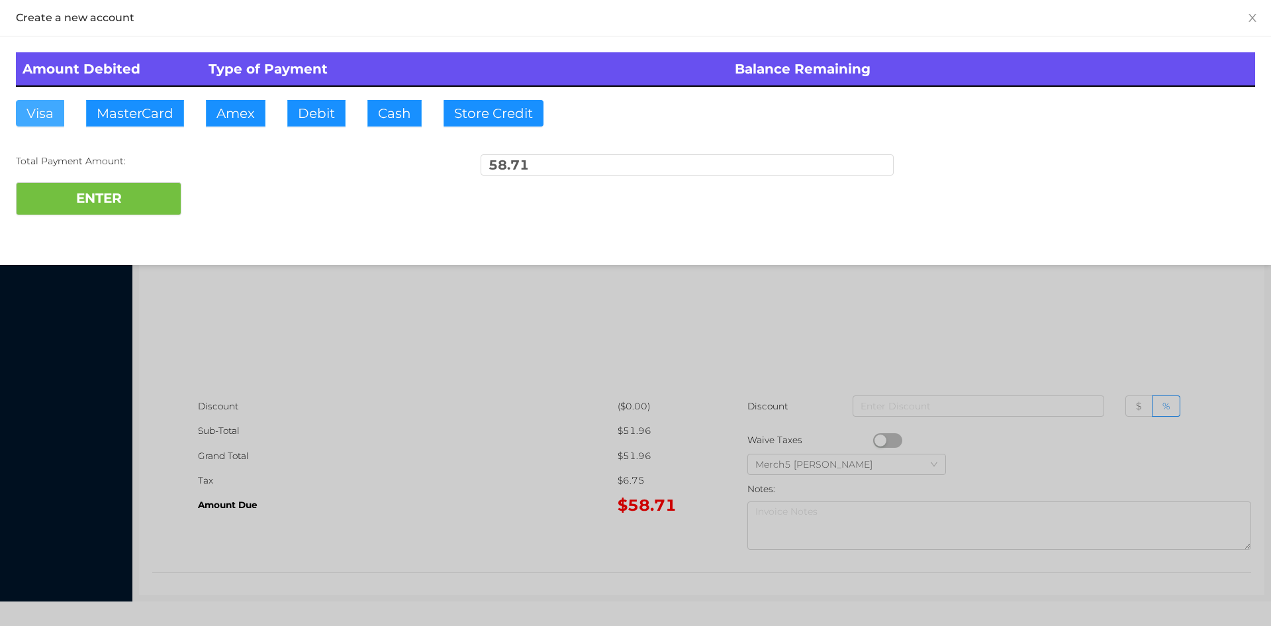
click at [54, 110] on button "Visa" at bounding box center [40, 113] width 48 height 26
click at [135, 193] on button "ENTER" at bounding box center [99, 198] width 166 height 33
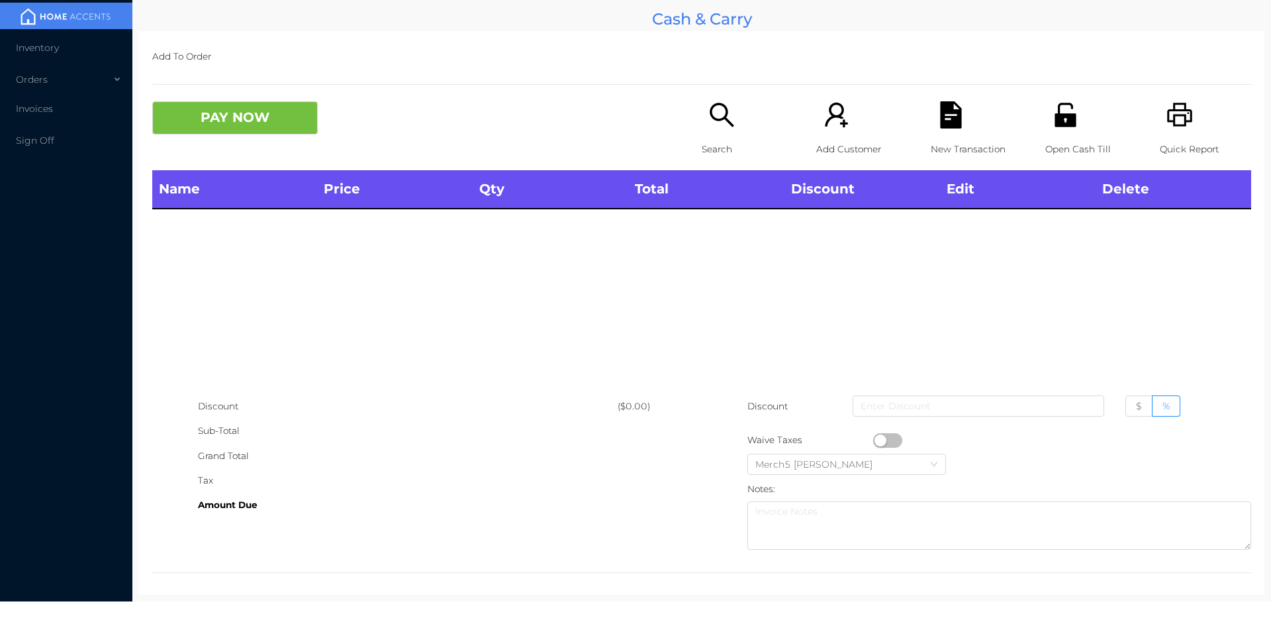
click at [714, 110] on icon "icon: search" at bounding box center [721, 114] width 27 height 27
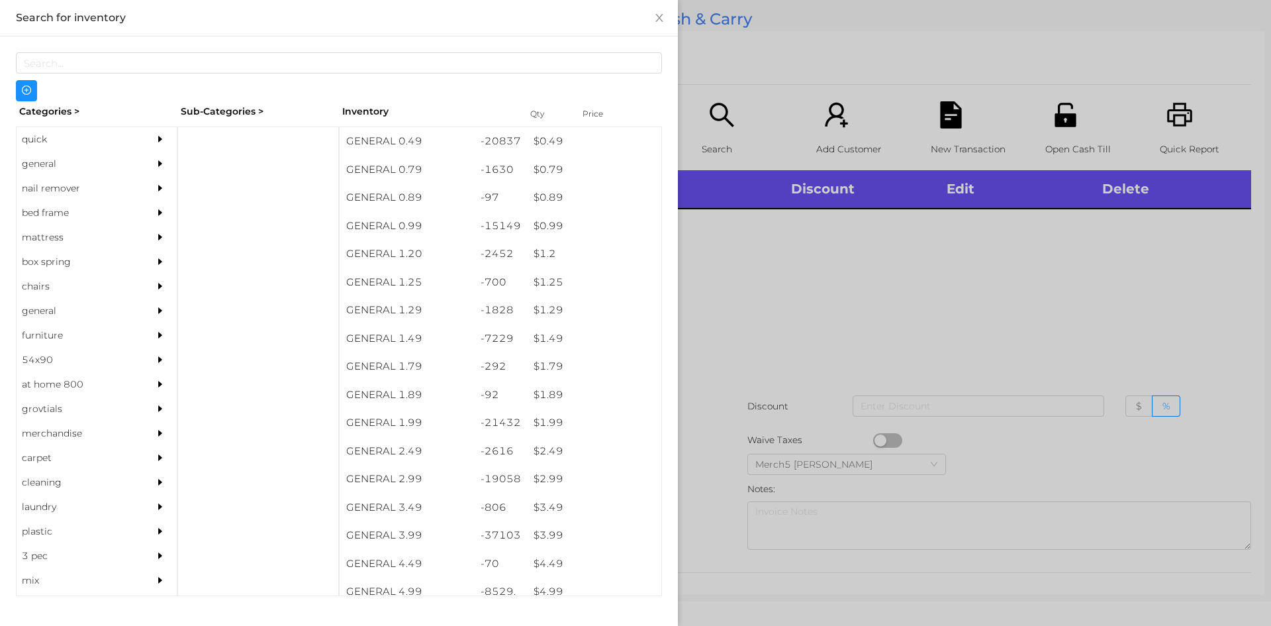
click at [122, 158] on div "general" at bounding box center [77, 164] width 121 height 24
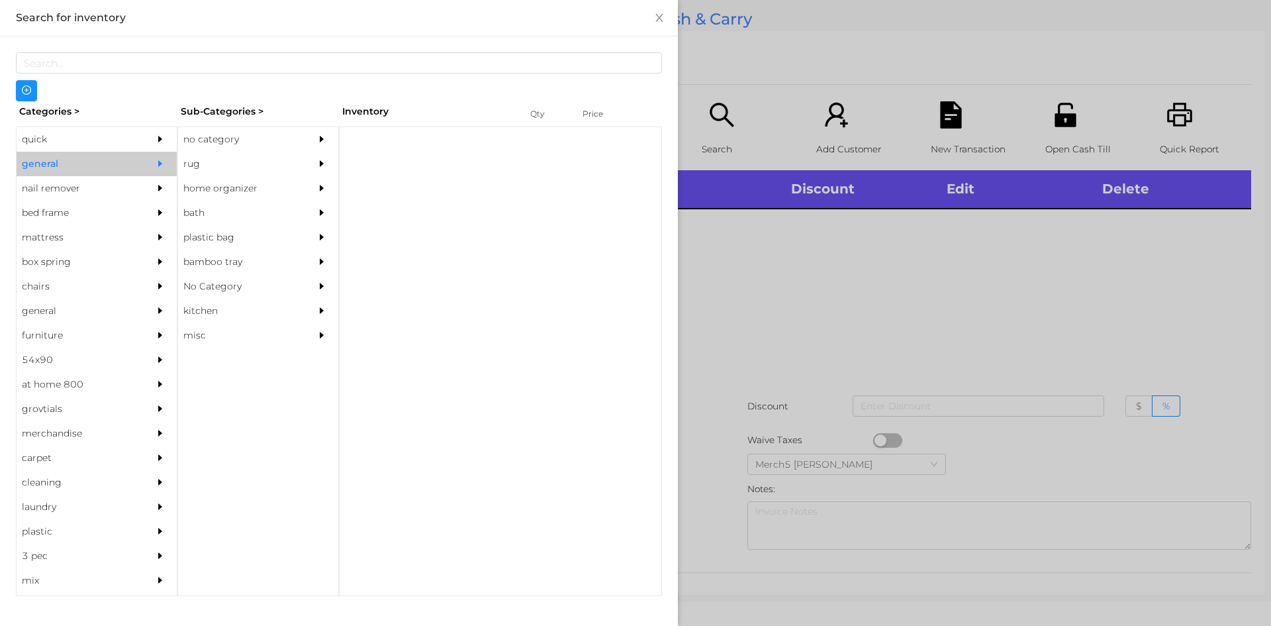
click at [248, 131] on div "no category" at bounding box center [238, 139] width 121 height 24
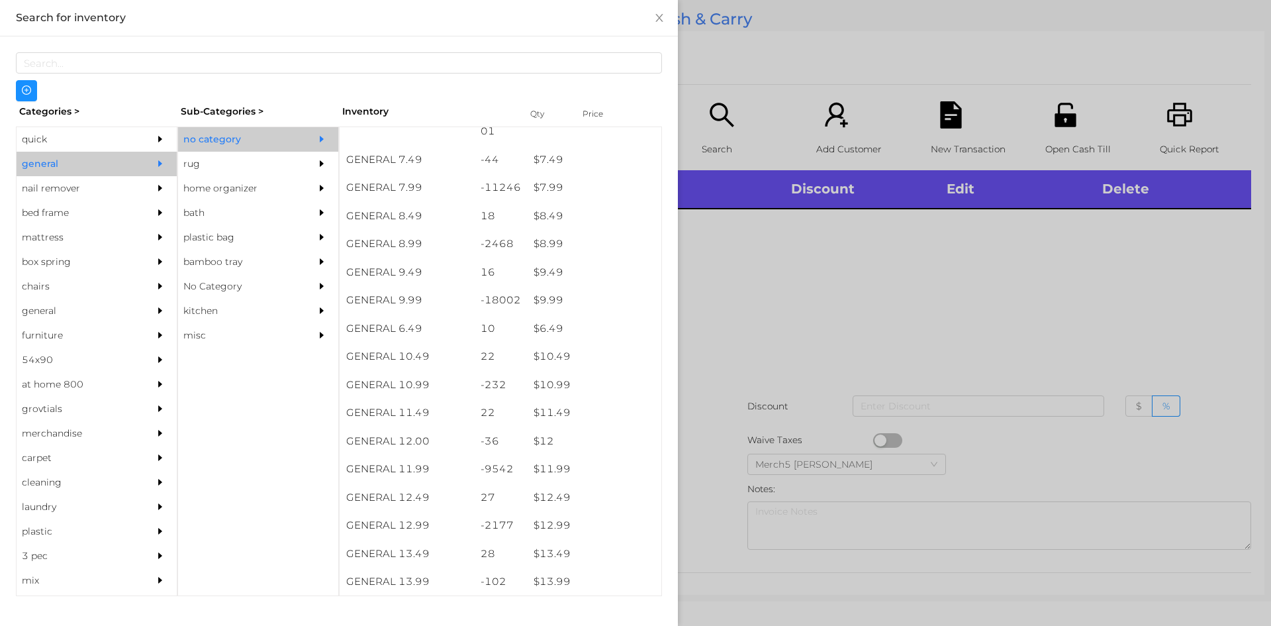
scroll to position [666, 0]
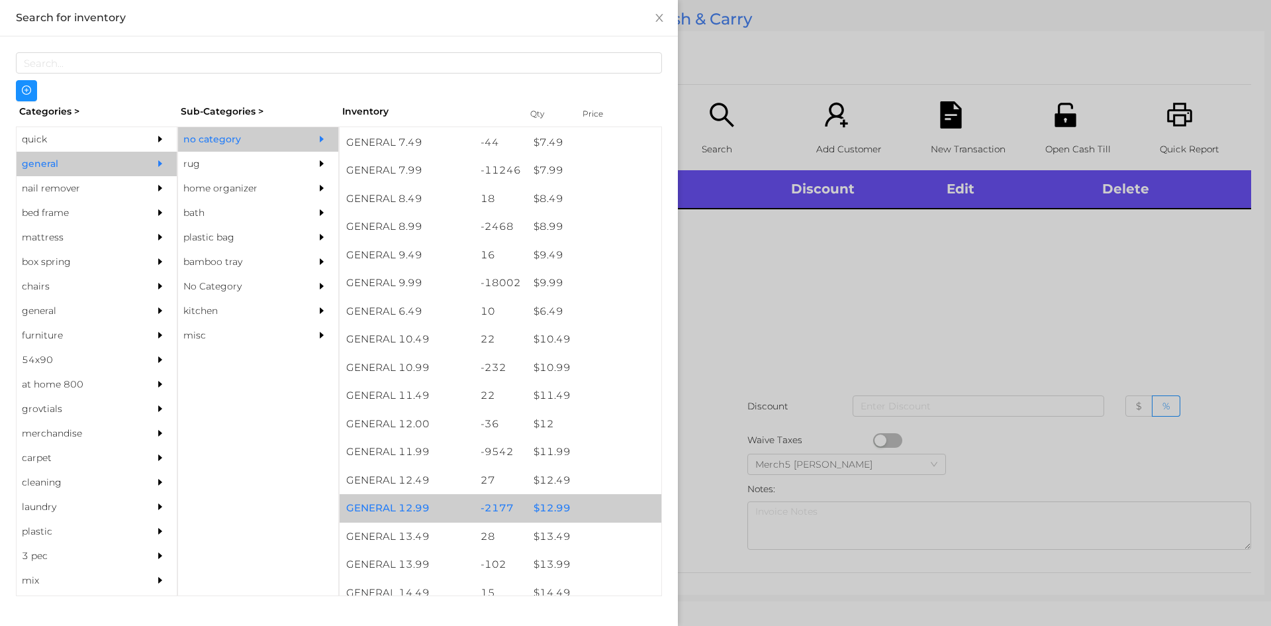
click at [580, 509] on div "$ 12.99" at bounding box center [594, 508] width 134 height 28
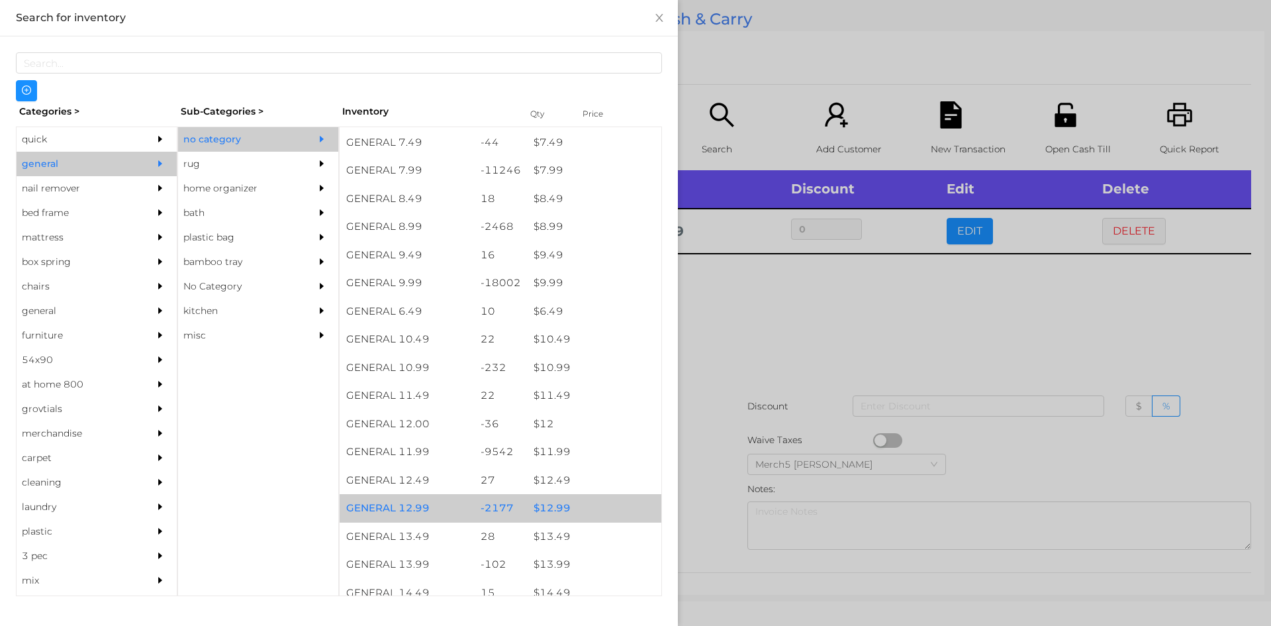
click at [591, 510] on div "$ 12.99" at bounding box center [594, 508] width 134 height 28
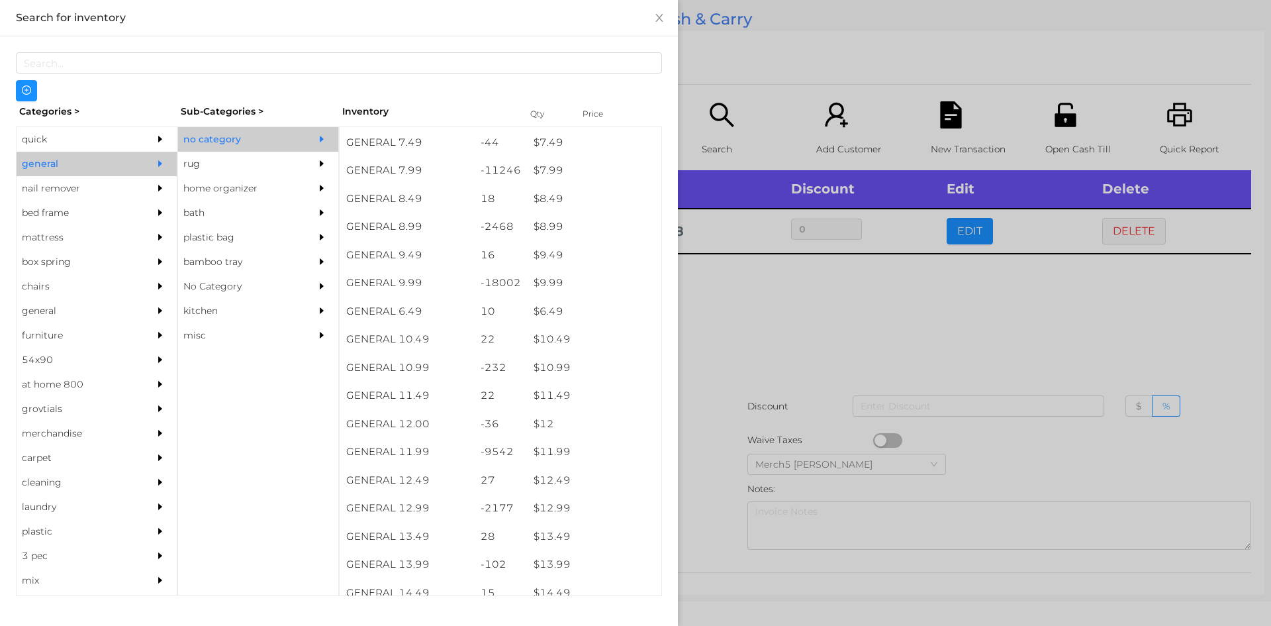
click at [824, 356] on div at bounding box center [635, 313] width 1271 height 626
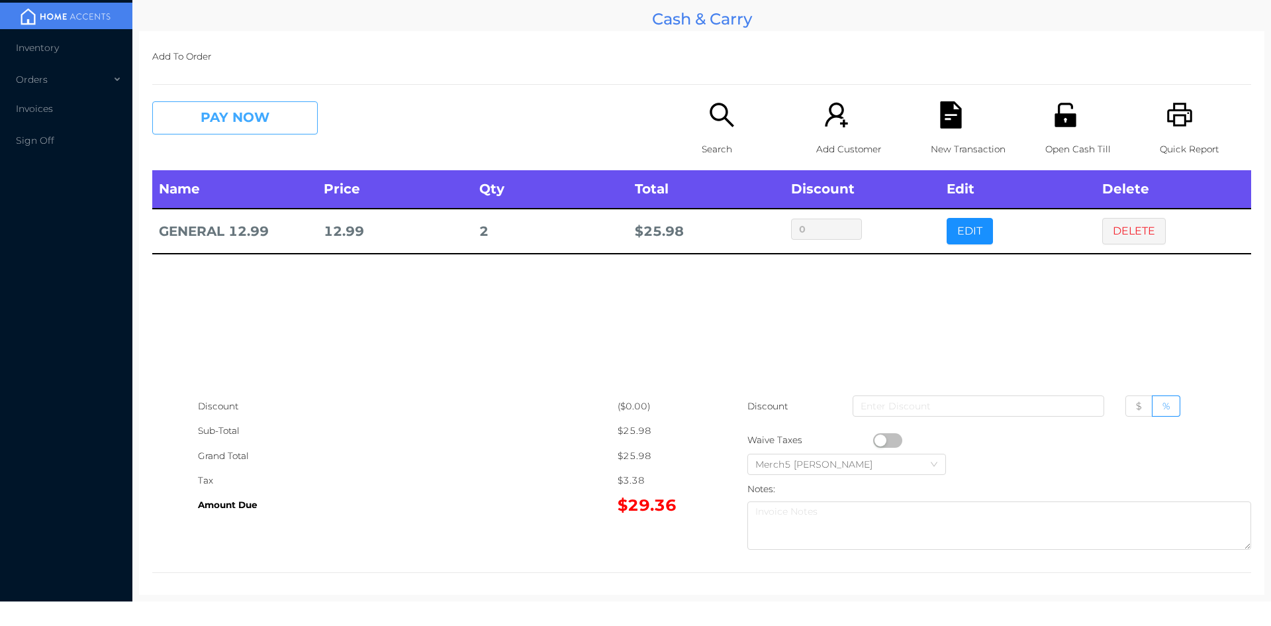
click at [301, 127] on button "PAY NOW" at bounding box center [235, 117] width 166 height 33
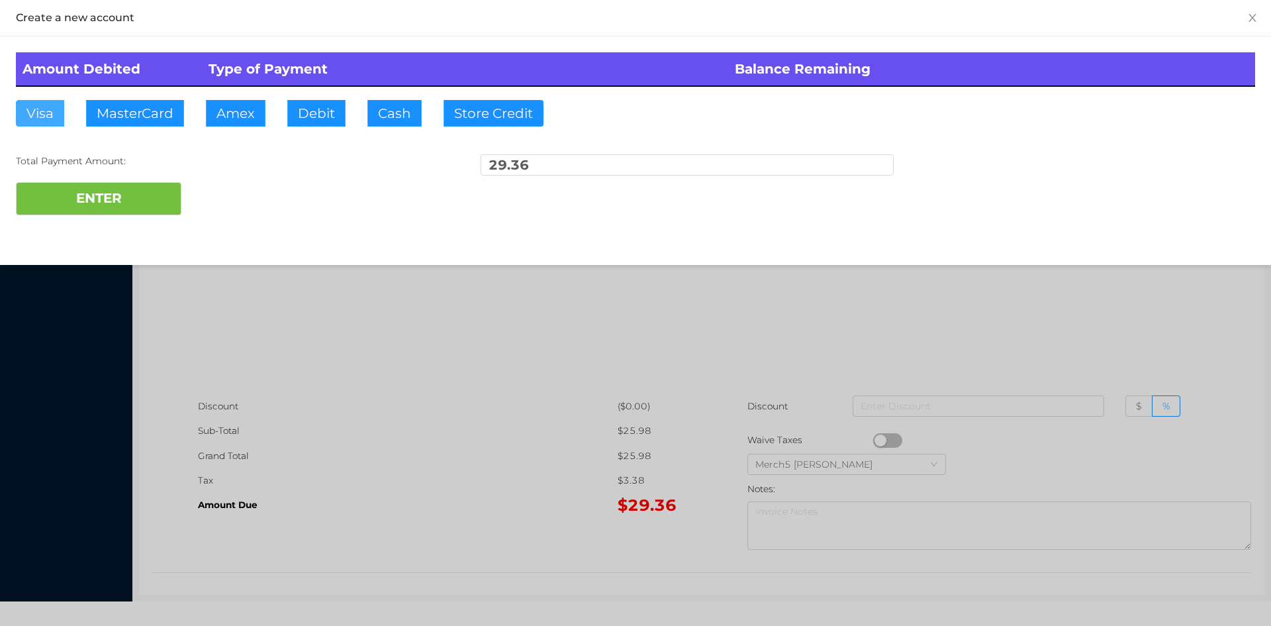
click at [52, 114] on button "Visa" at bounding box center [40, 113] width 48 height 26
click at [137, 196] on button "ENTER" at bounding box center [99, 198] width 166 height 33
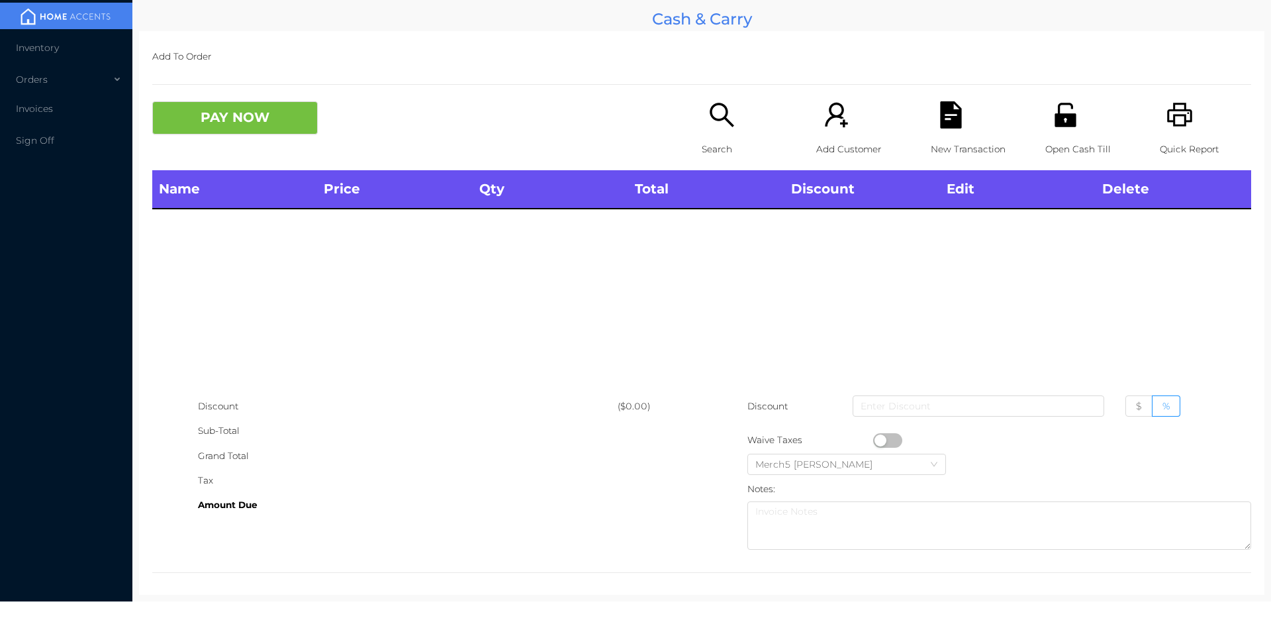
click at [689, 126] on div "PAY NOW" at bounding box center [427, 117] width 550 height 33
click at [720, 121] on icon "icon: search" at bounding box center [721, 114] width 27 height 27
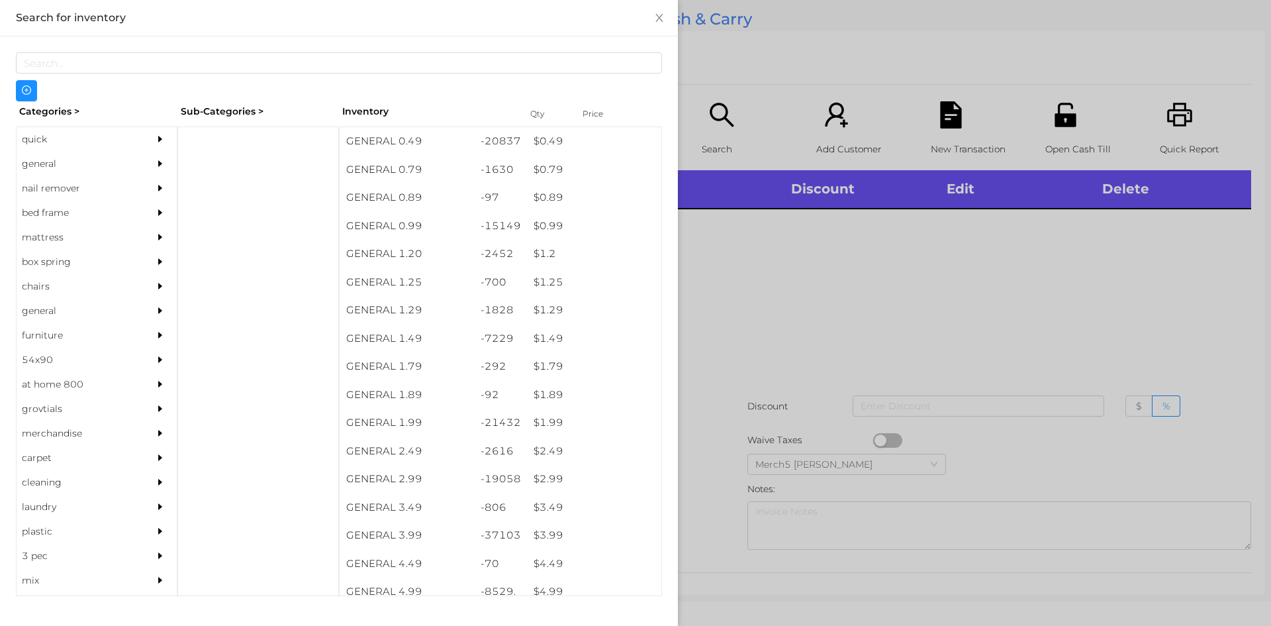
click at [895, 290] on div at bounding box center [635, 313] width 1271 height 626
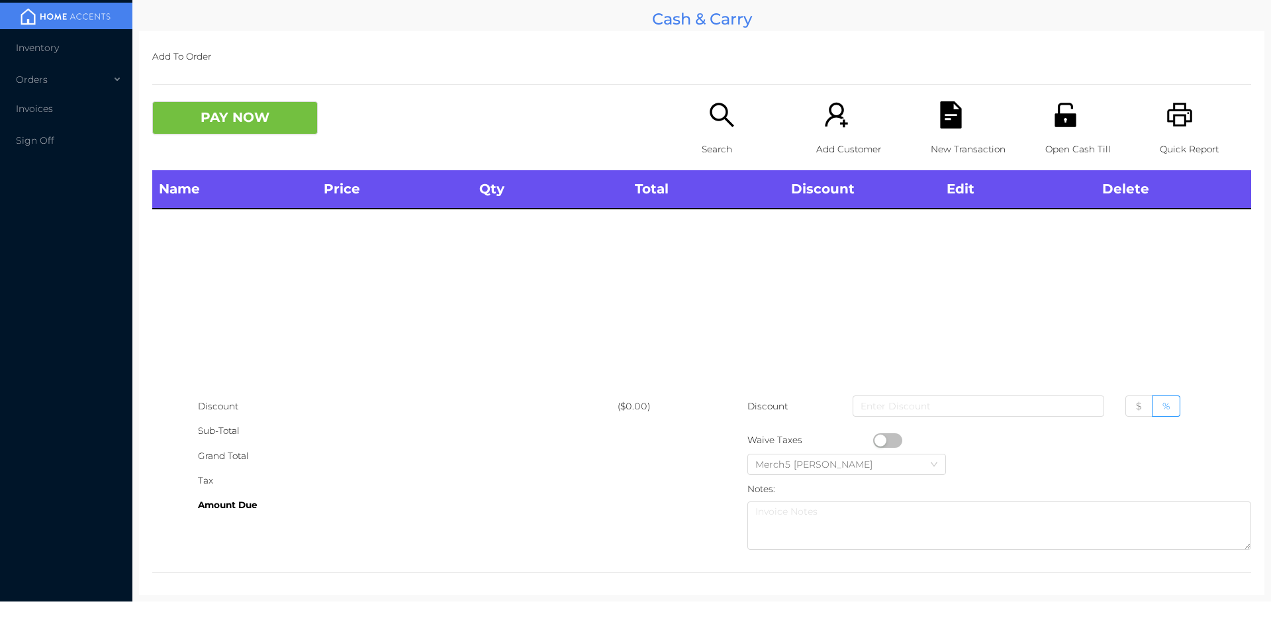
click at [1174, 121] on icon "icon: printer" at bounding box center [1180, 114] width 27 height 27
click at [738, 126] on div "Search" at bounding box center [747, 135] width 91 height 69
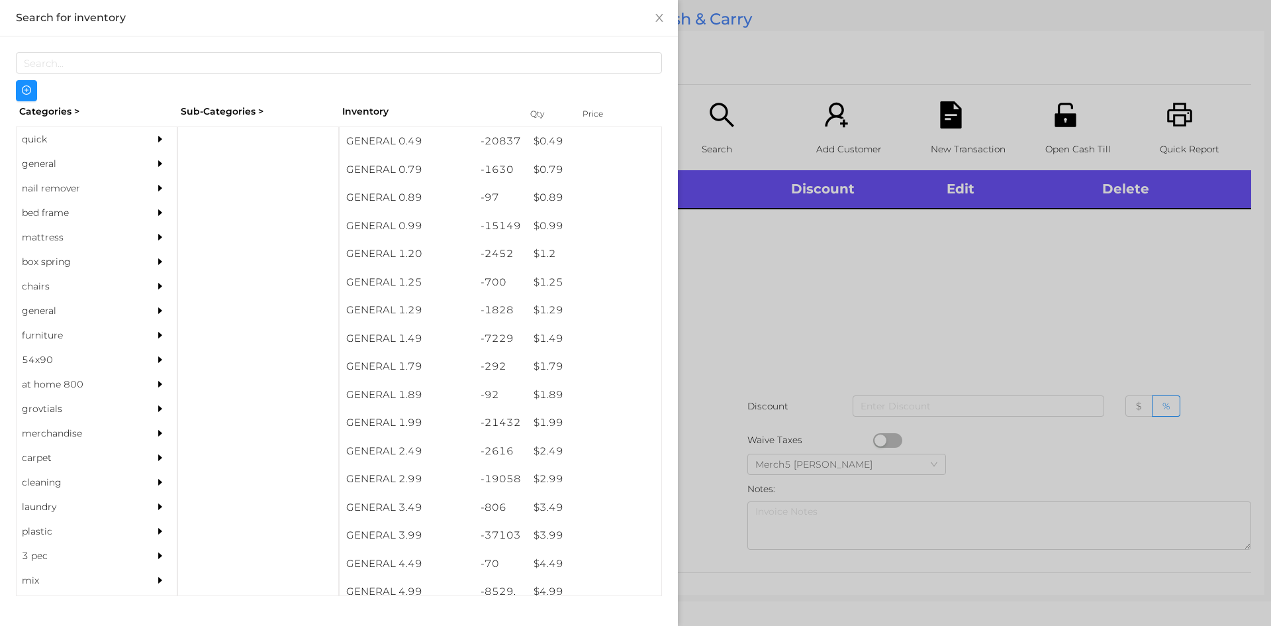
click at [158, 163] on icon "icon: caret-right" at bounding box center [160, 163] width 4 height 7
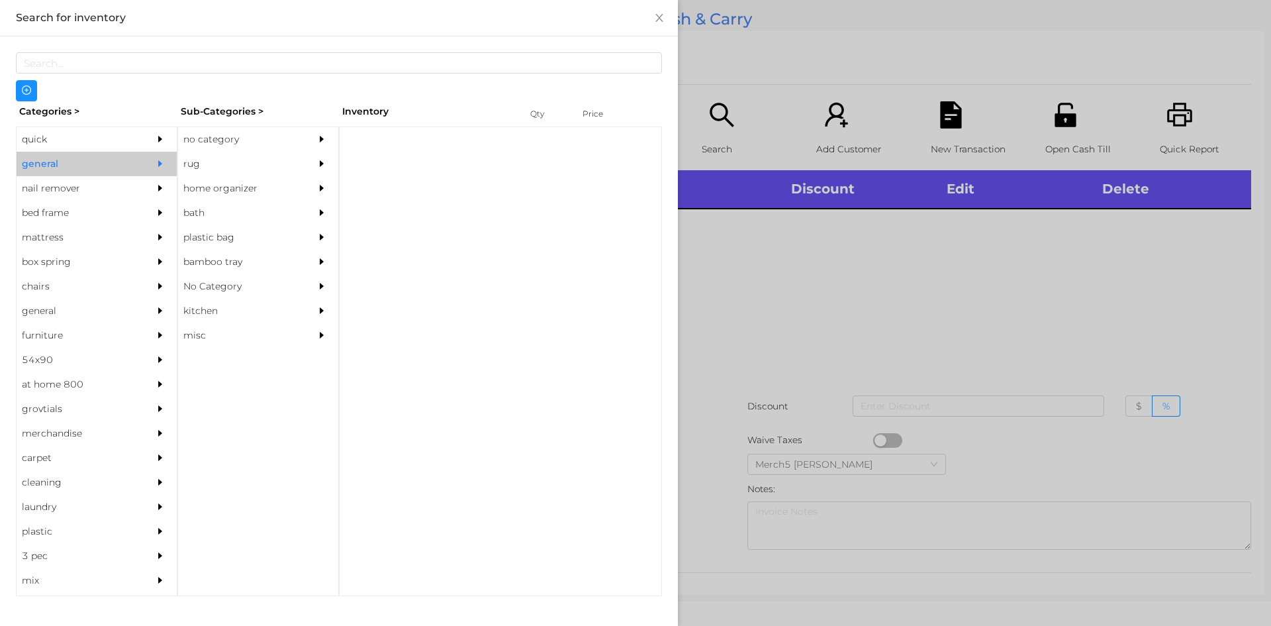
click at [251, 132] on div "no category" at bounding box center [238, 139] width 121 height 24
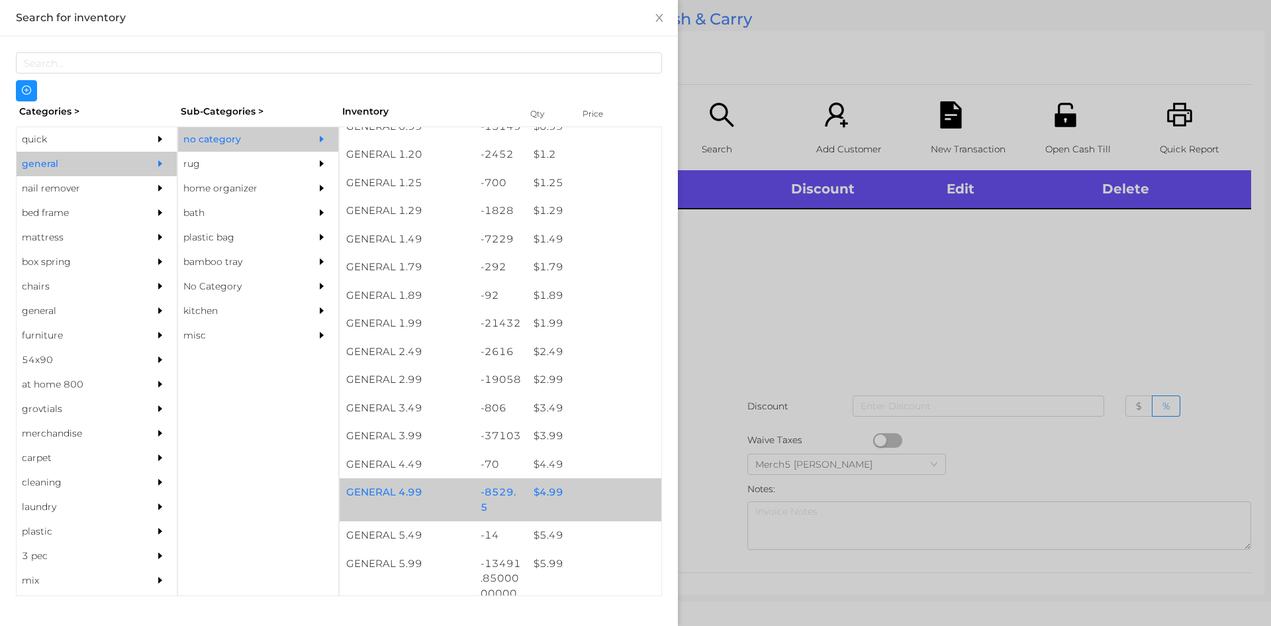
scroll to position [331, 0]
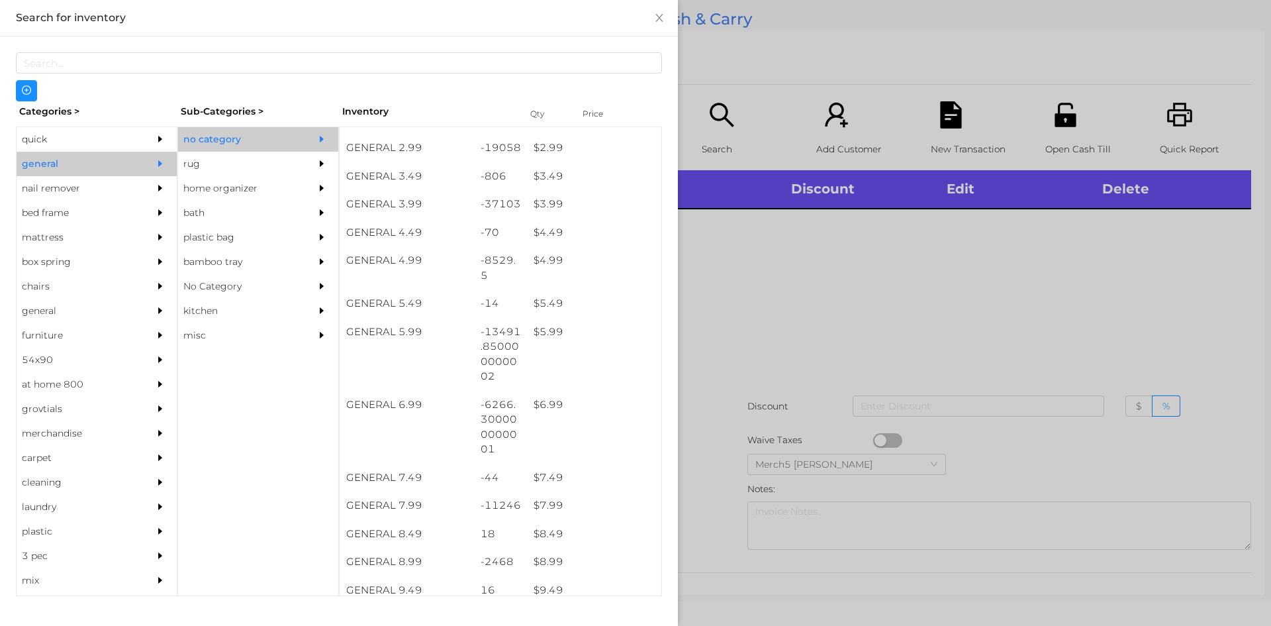
click at [918, 325] on div at bounding box center [635, 313] width 1271 height 626
